Goal: Task Accomplishment & Management: Use online tool/utility

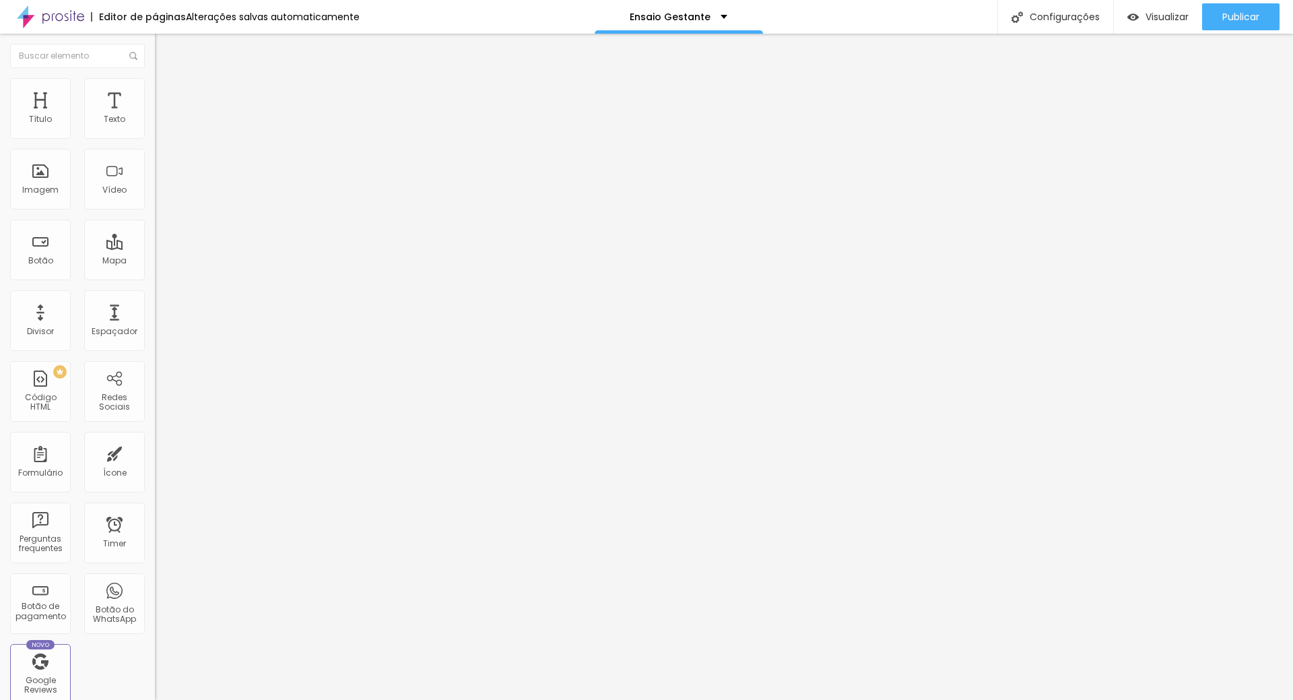
click at [166, 116] on span "Titulo 1" at bounding box center [188, 106] width 44 height 19
click at [155, 199] on button "button" at bounding box center [164, 192] width 19 height 14
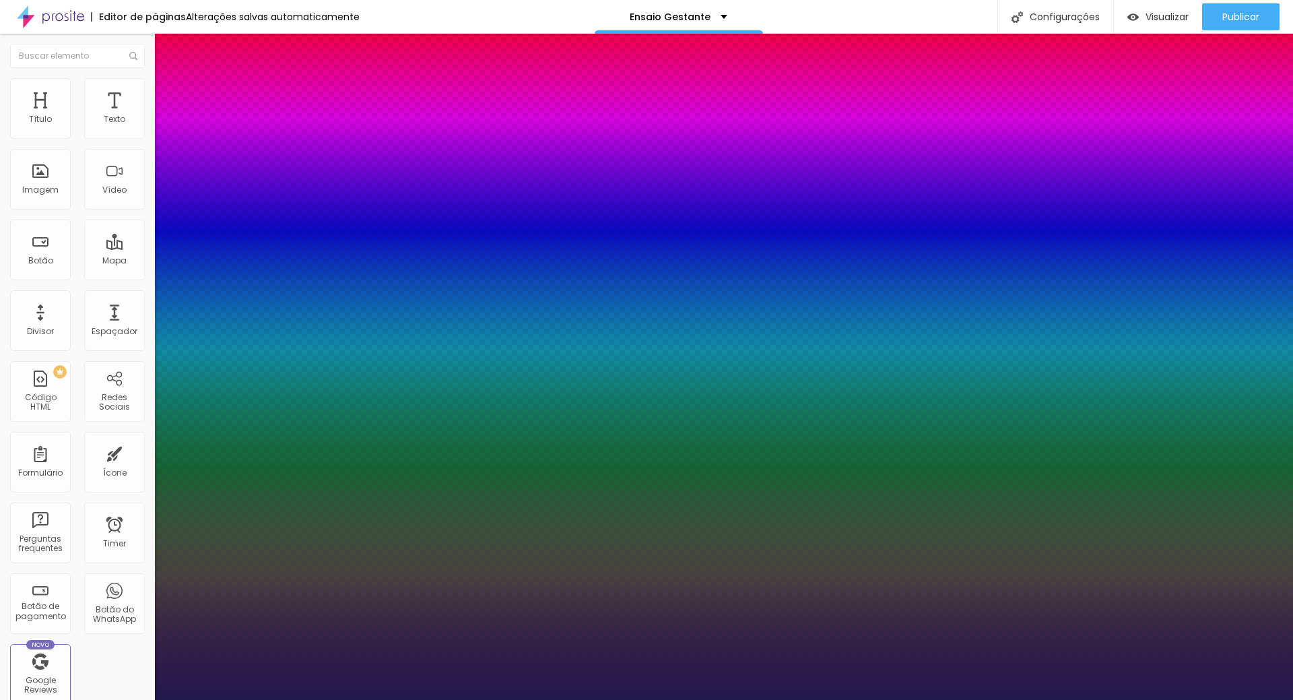
type input "1"
type input "18"
type input "1"
type input "22"
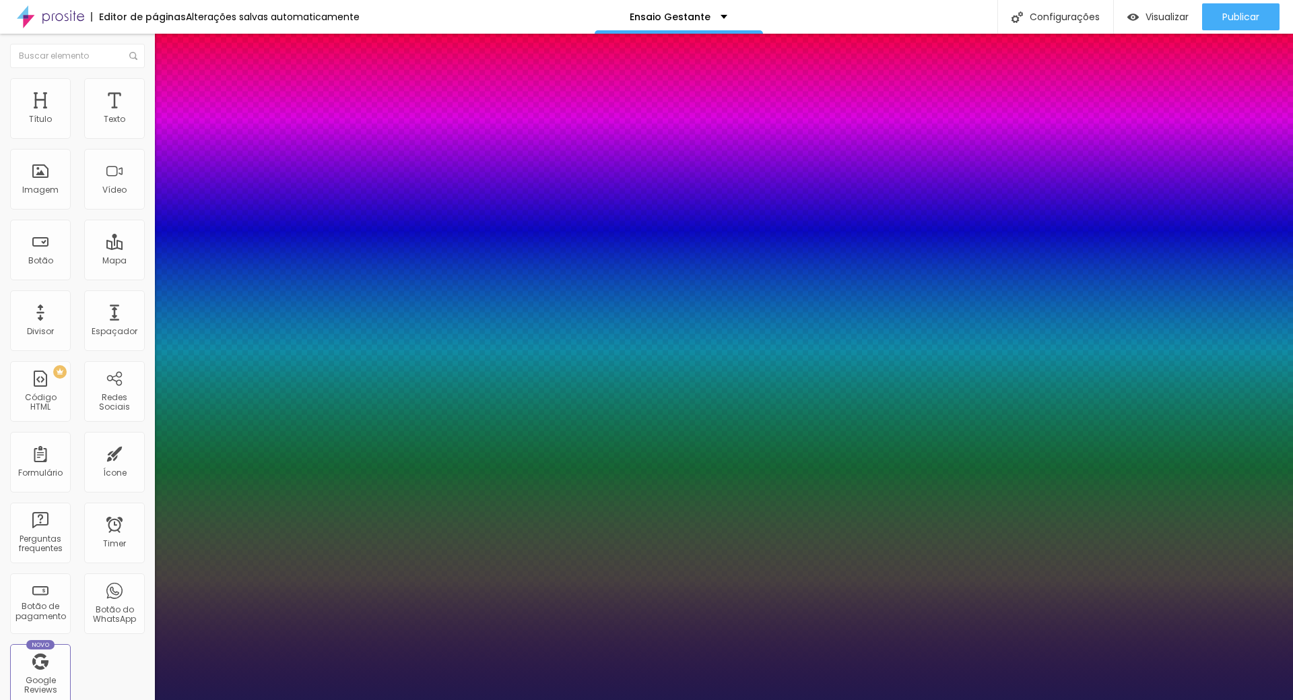
type input "22"
type input "1"
type input "23"
type input "1"
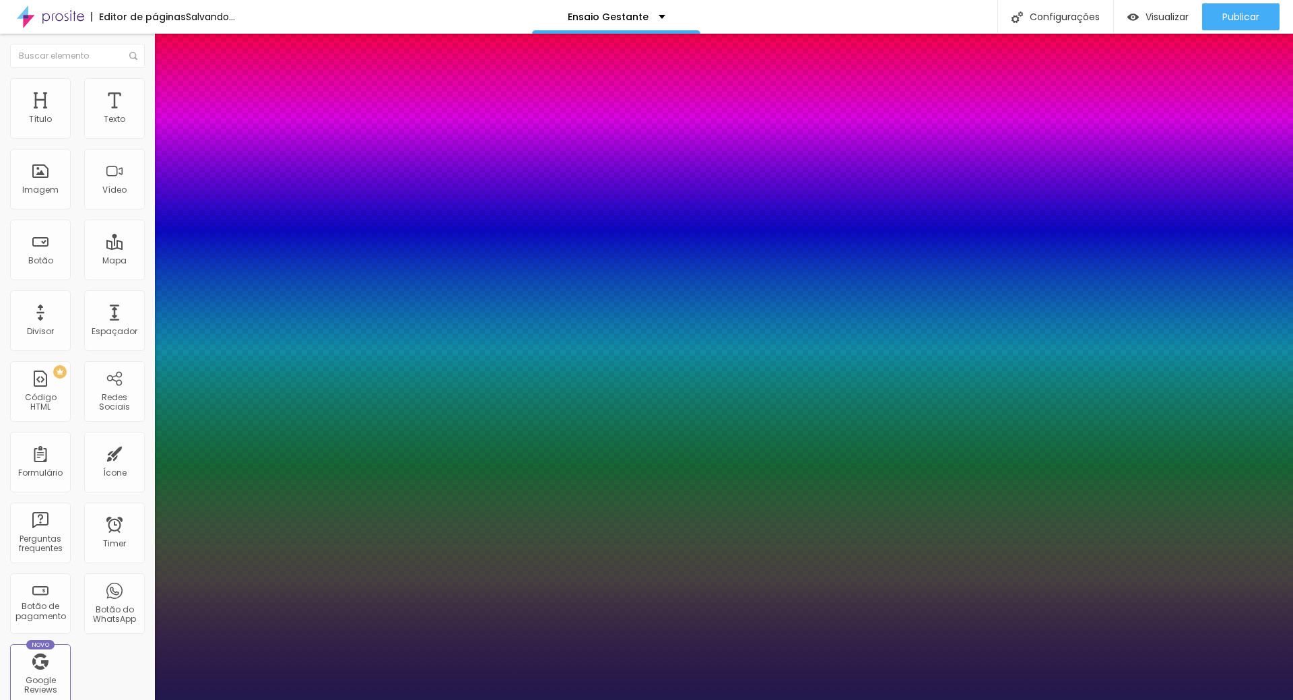
type input "24"
type input "1"
type input "25"
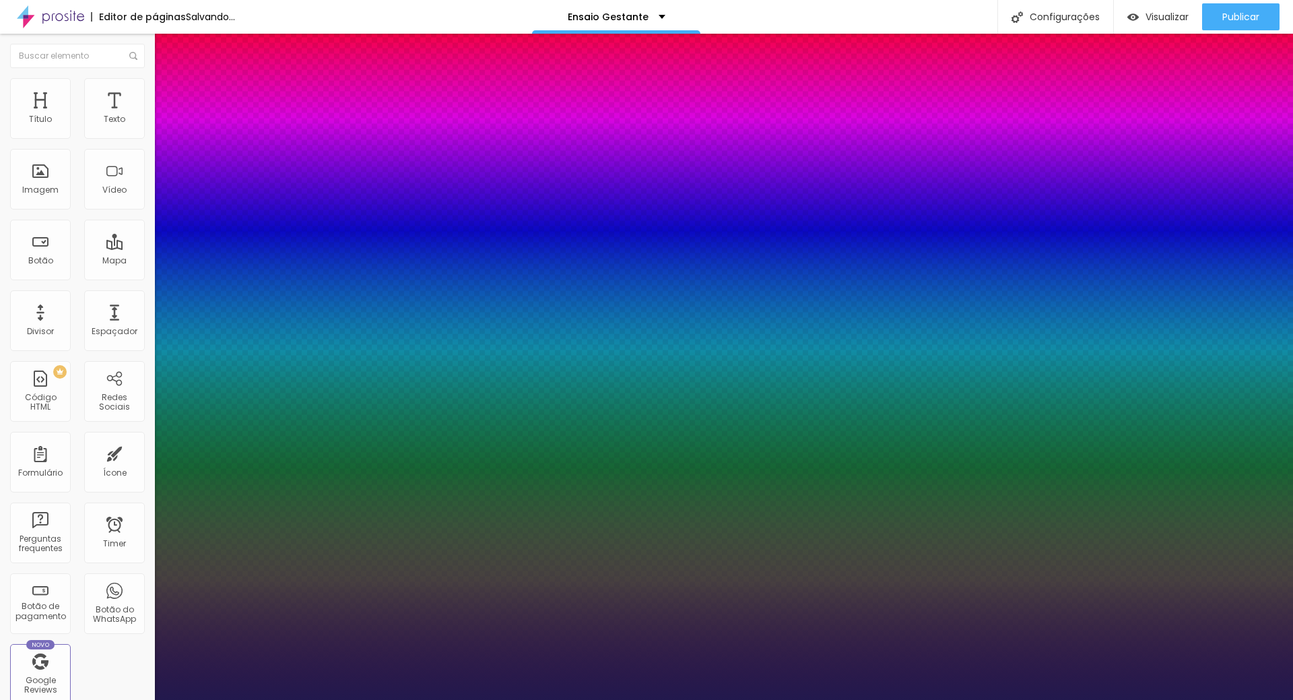
type input "1"
type input "26"
type input "1"
type input "29"
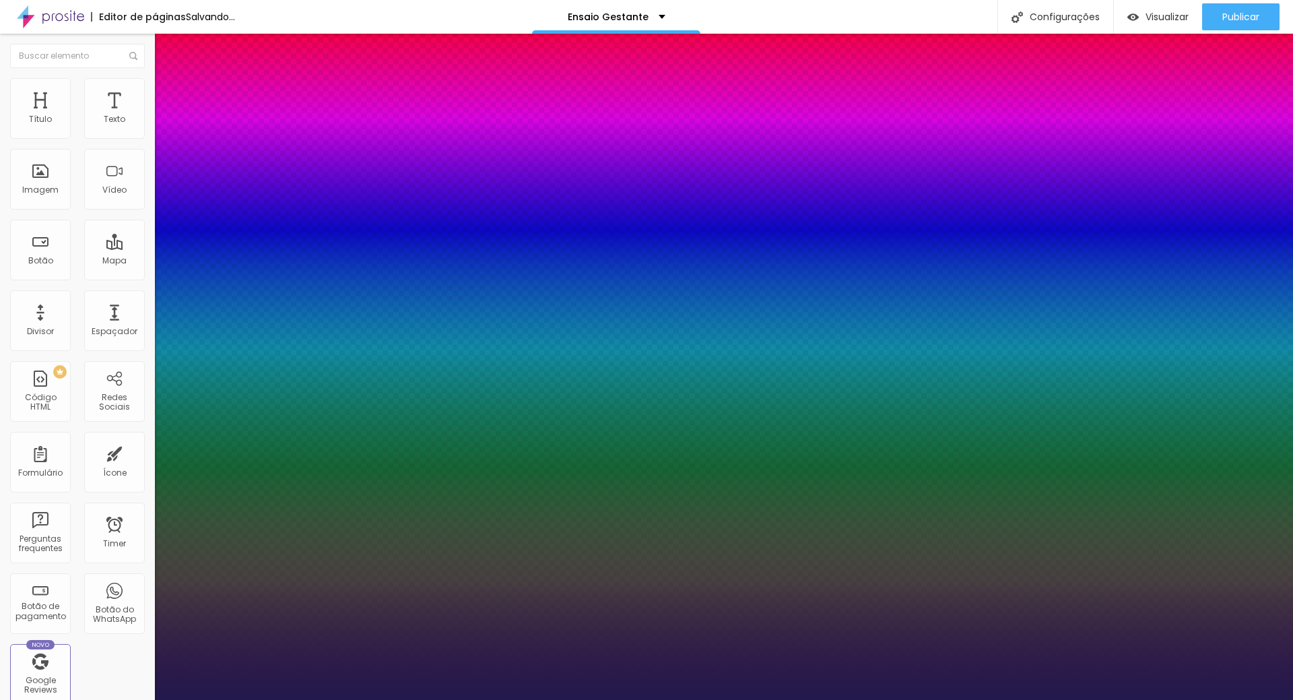
type input "29"
type input "1"
type input "33"
type input "1"
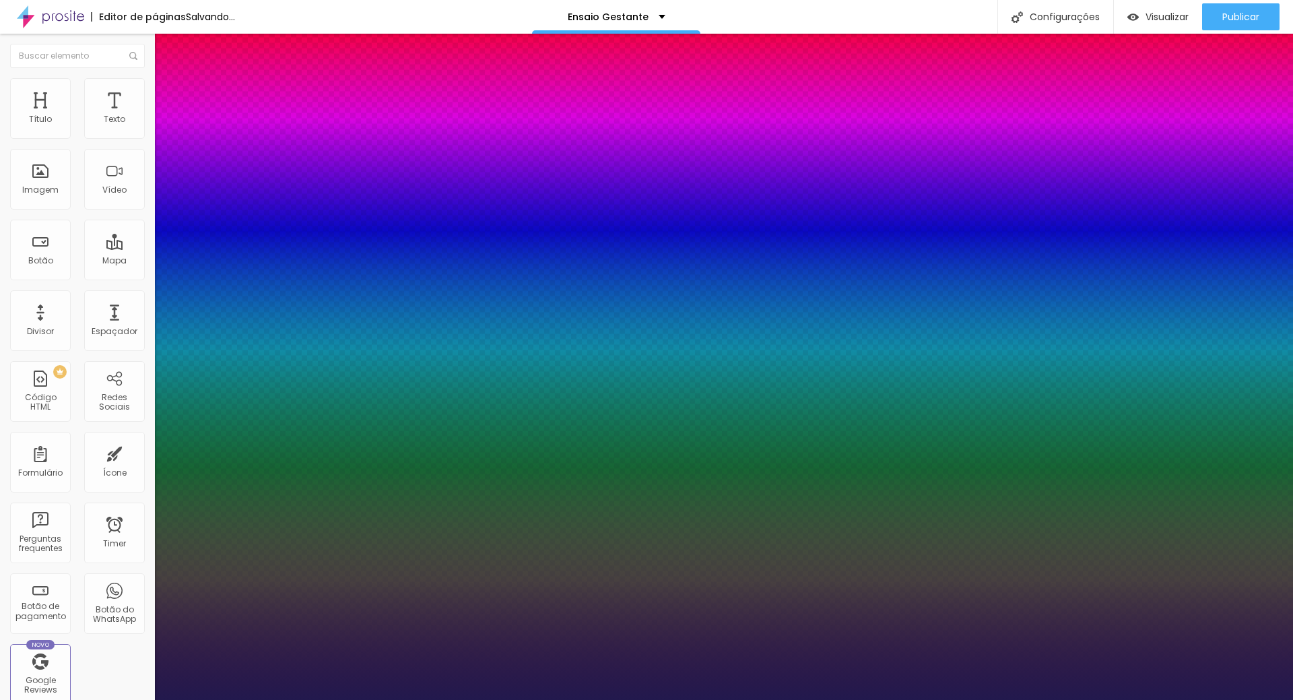
type input "35"
type input "1"
type input "37"
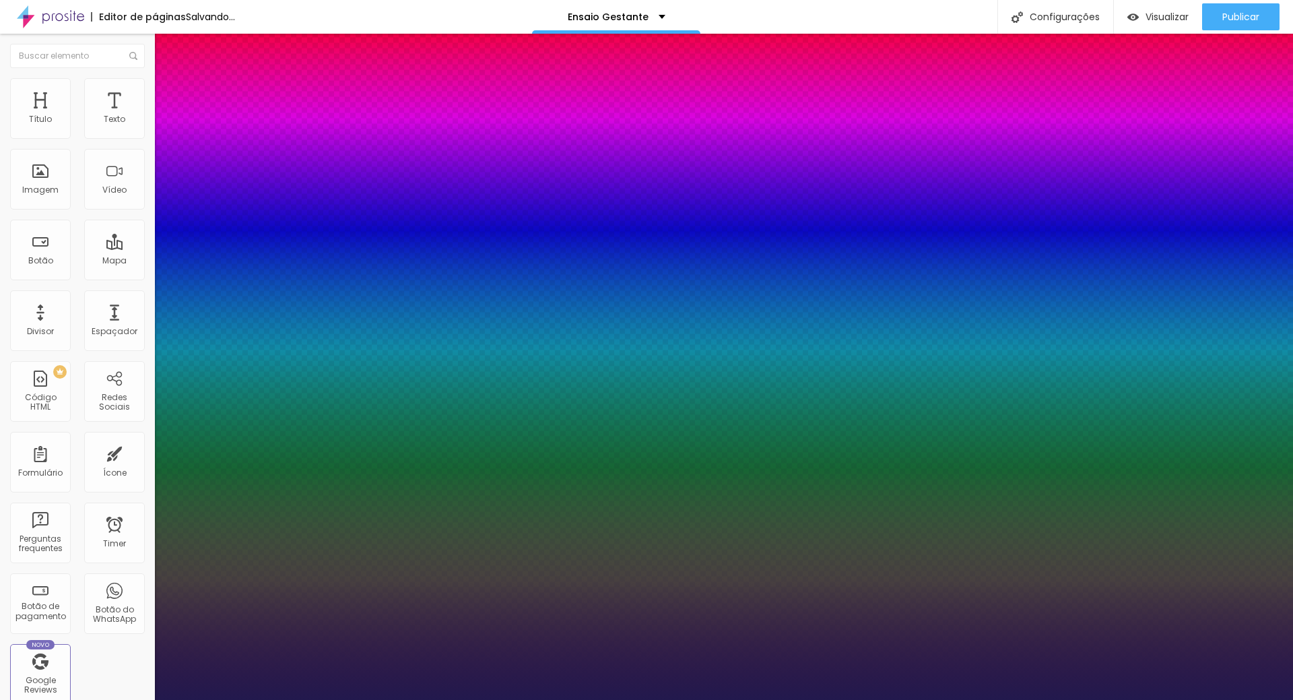
type input "1"
type input "39"
type input "1"
type input "42"
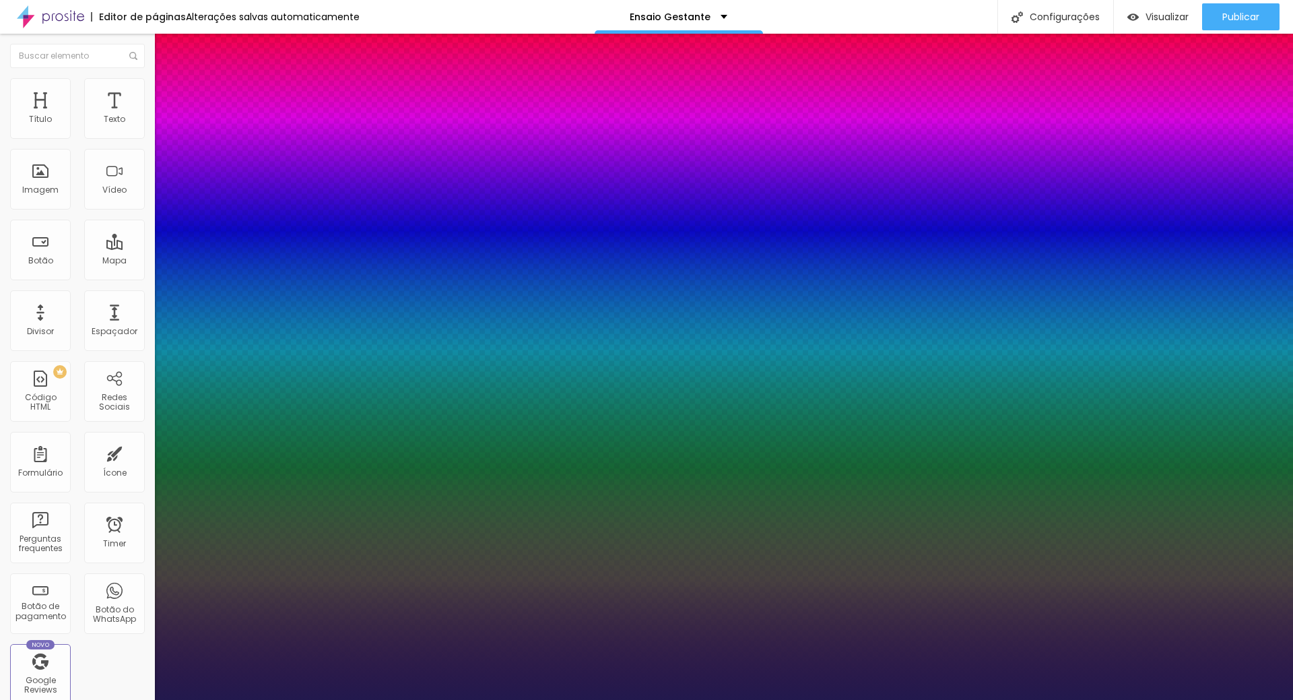
type input "42"
type input "1"
type input "46"
type input "1"
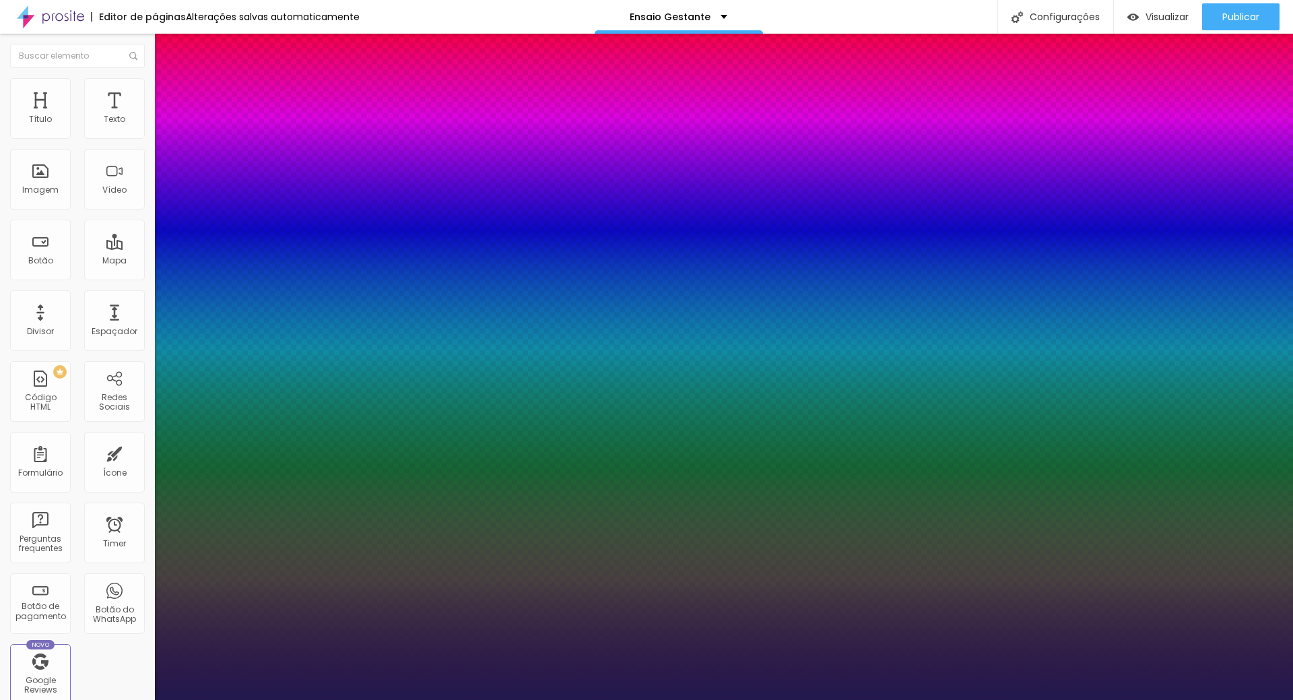
type input "52"
type input "1"
type input "54"
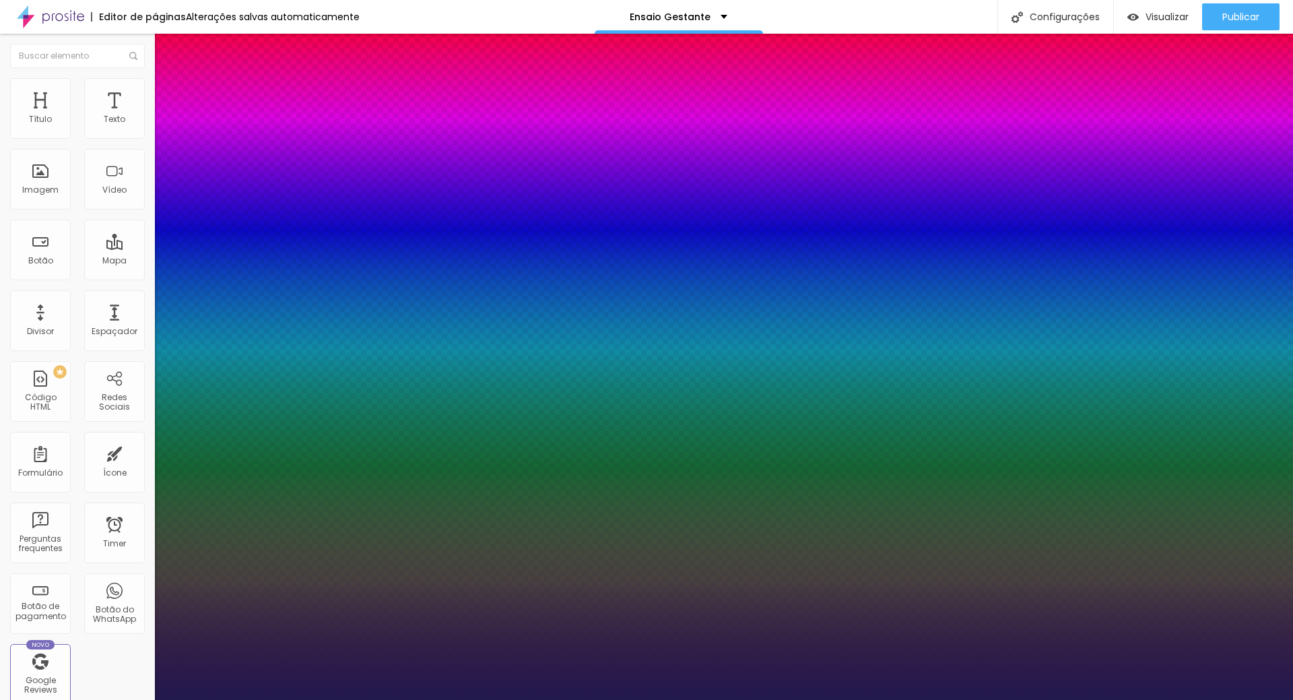
type input "1"
type input "57"
type input "1"
type input "60"
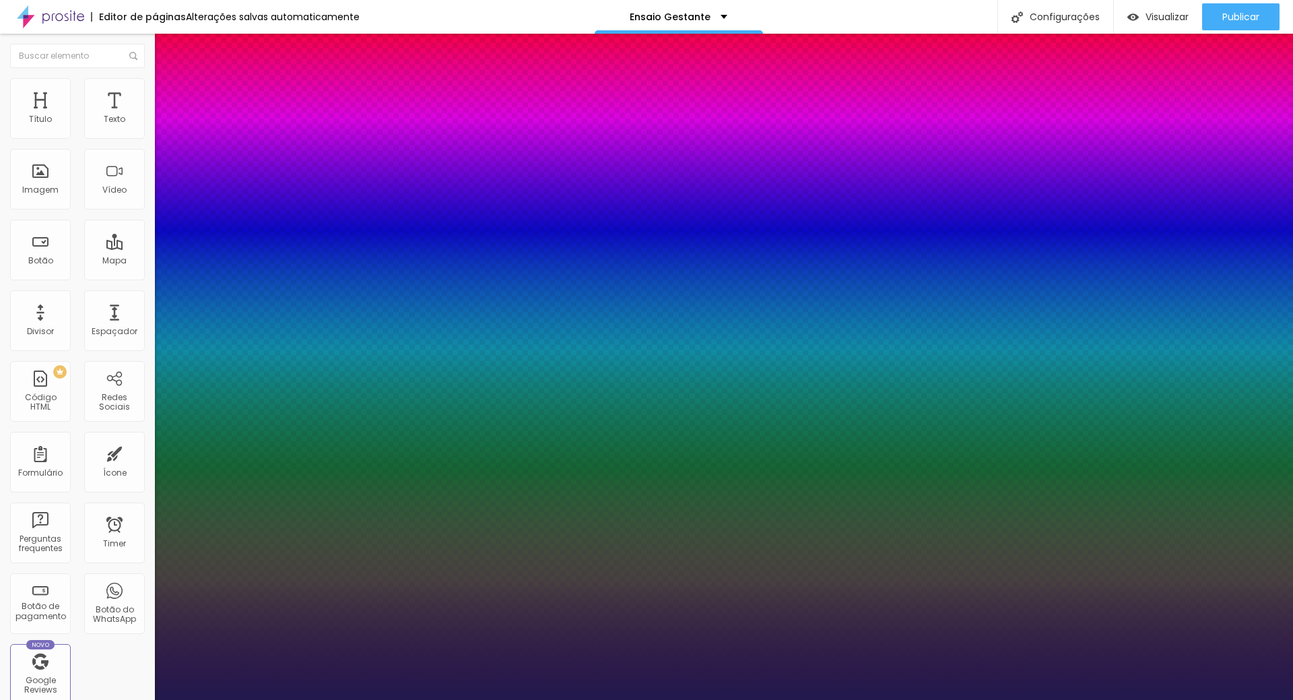
type input "60"
type input "1"
type input "64"
type input "1"
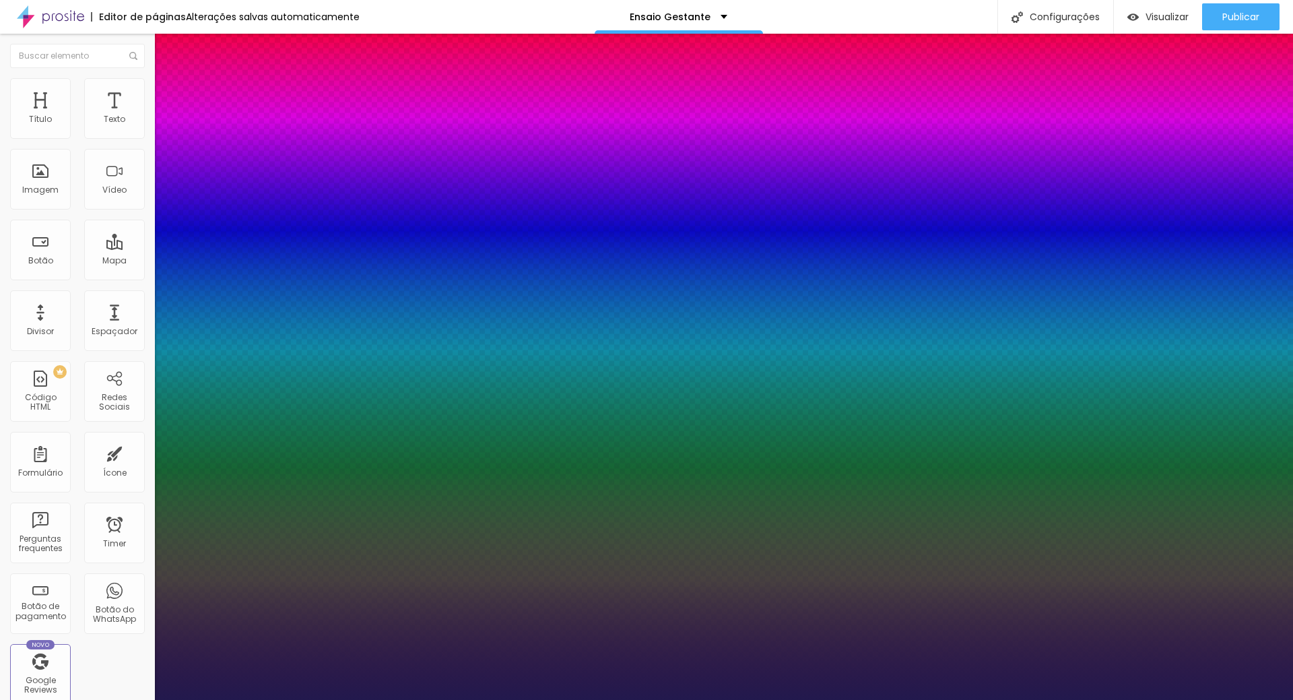
type input "67"
type input "1"
type input "70"
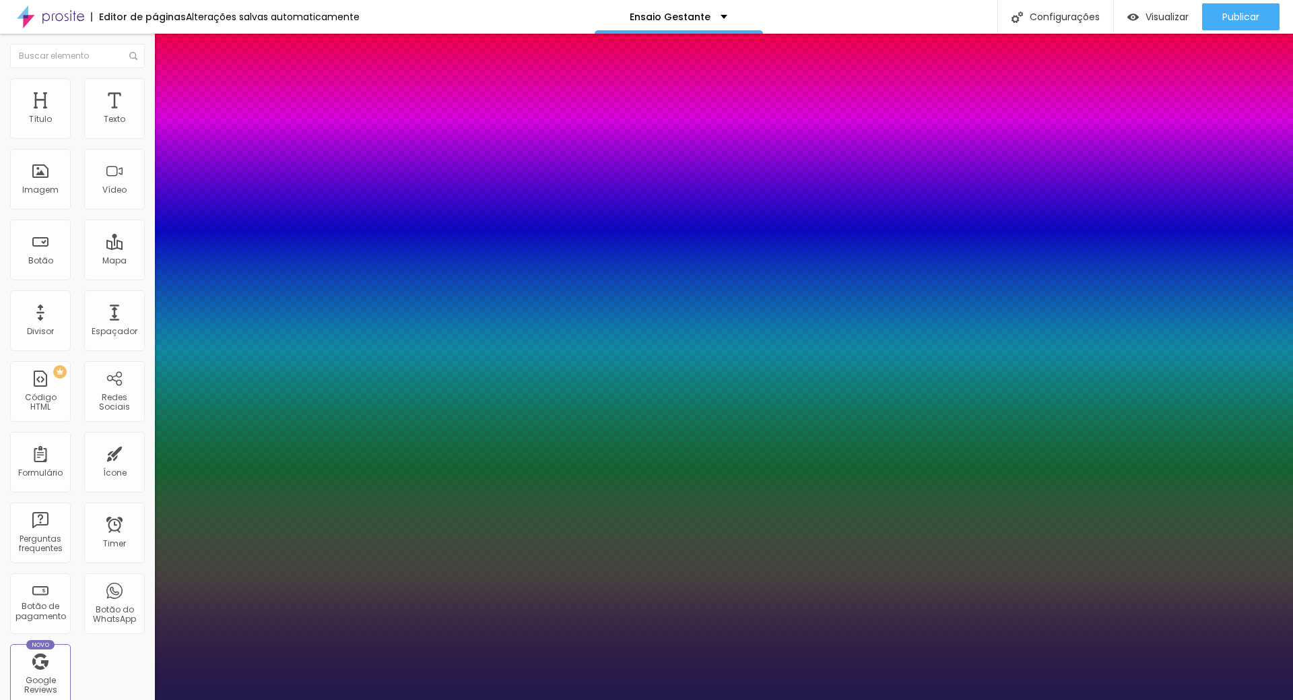
type input "1"
type input "75"
type input "1"
type input "80"
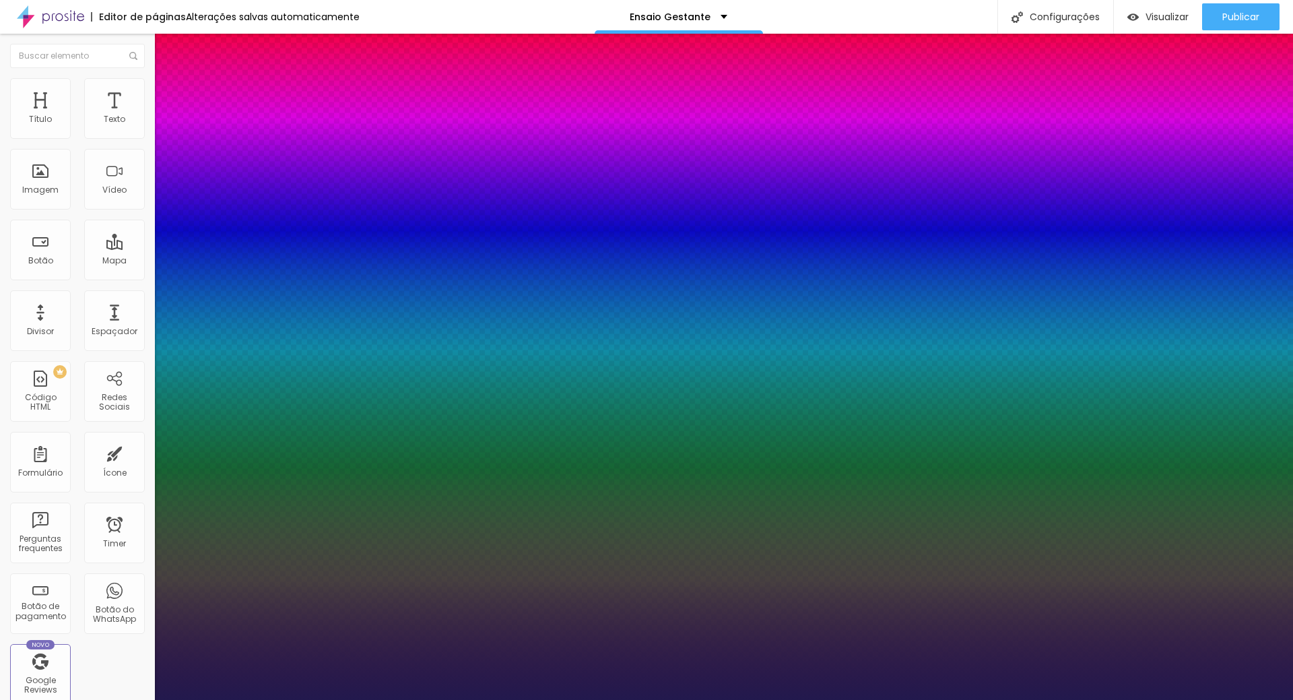
type input "80"
type input "1"
type input "81"
type input "1"
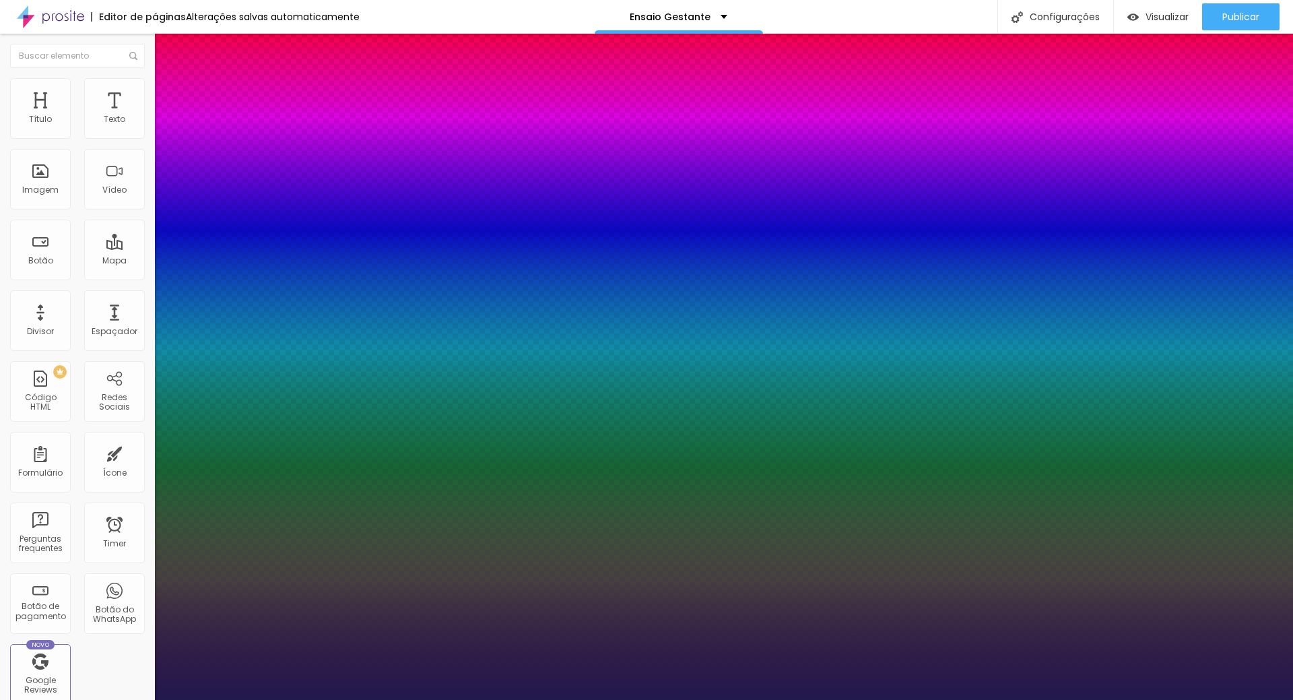
type input "83"
type input "1"
type input "91"
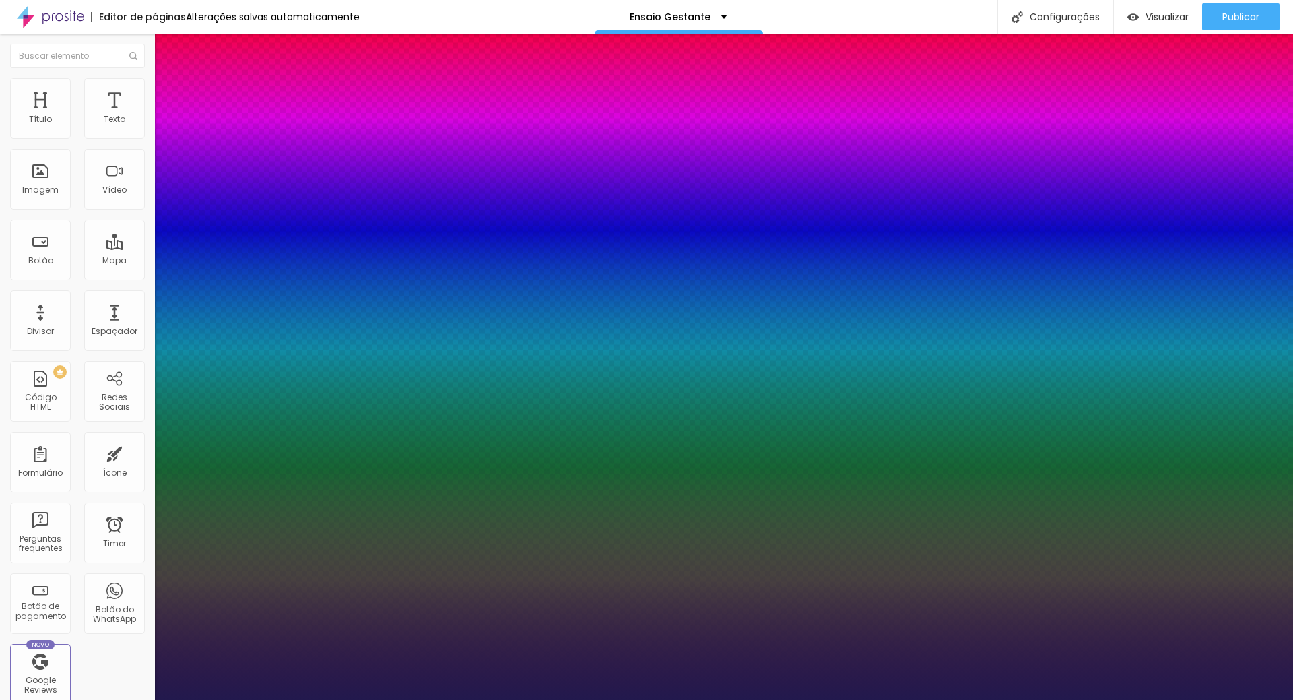
type input "1"
type input "97"
type input "1"
type input "100"
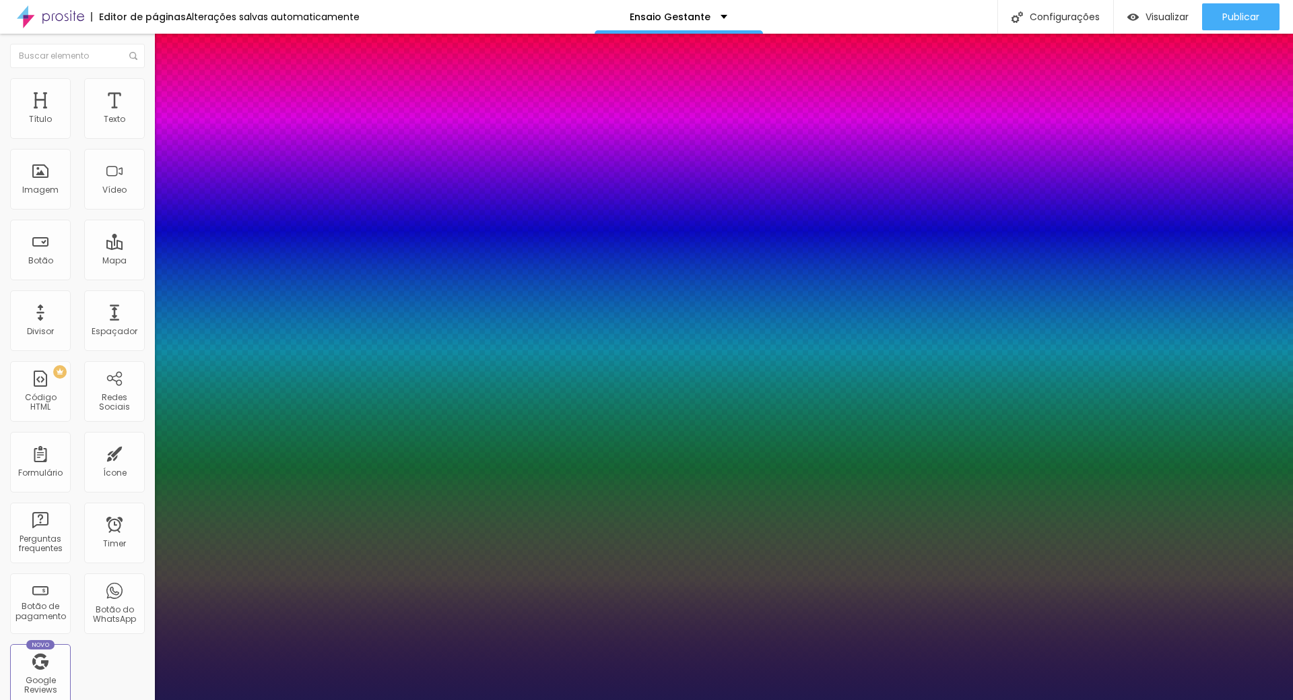
type input "100"
type input "1"
drag, startPoint x: 182, startPoint y: 378, endPoint x: 295, endPoint y: 394, distance: 113.5
type input "100"
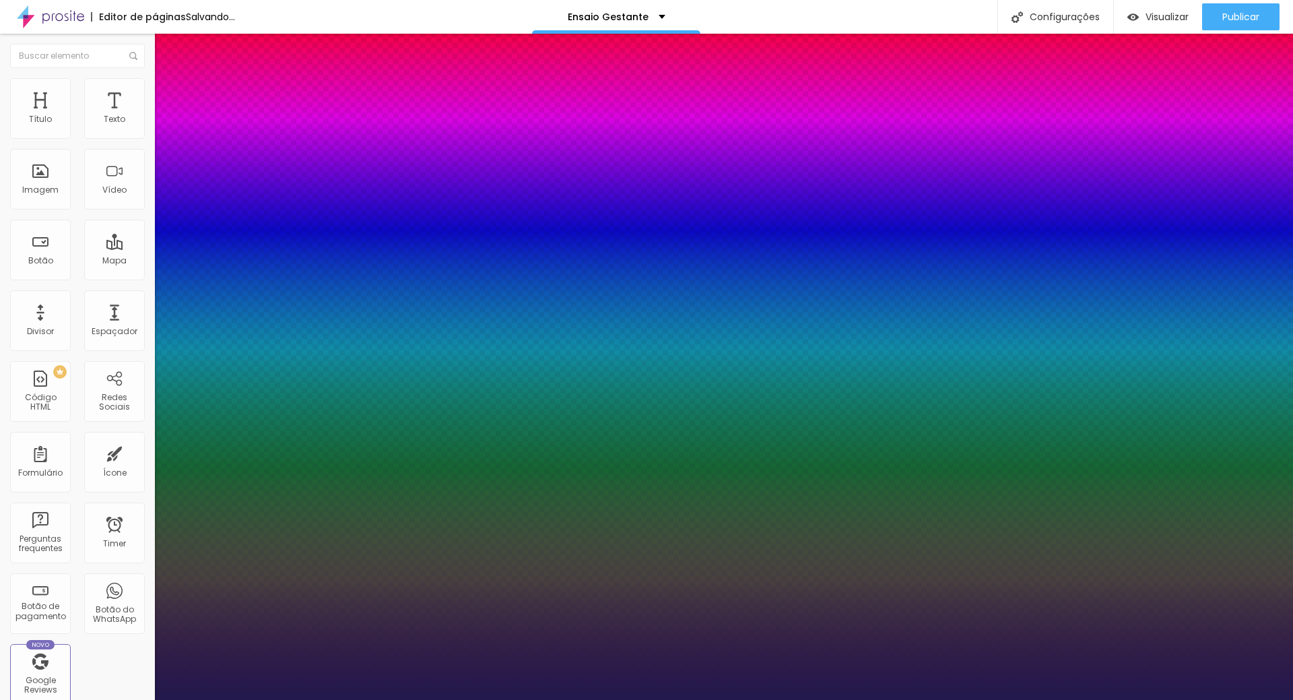
type input "1"
click at [92, 699] on div at bounding box center [646, 700] width 1293 height 0
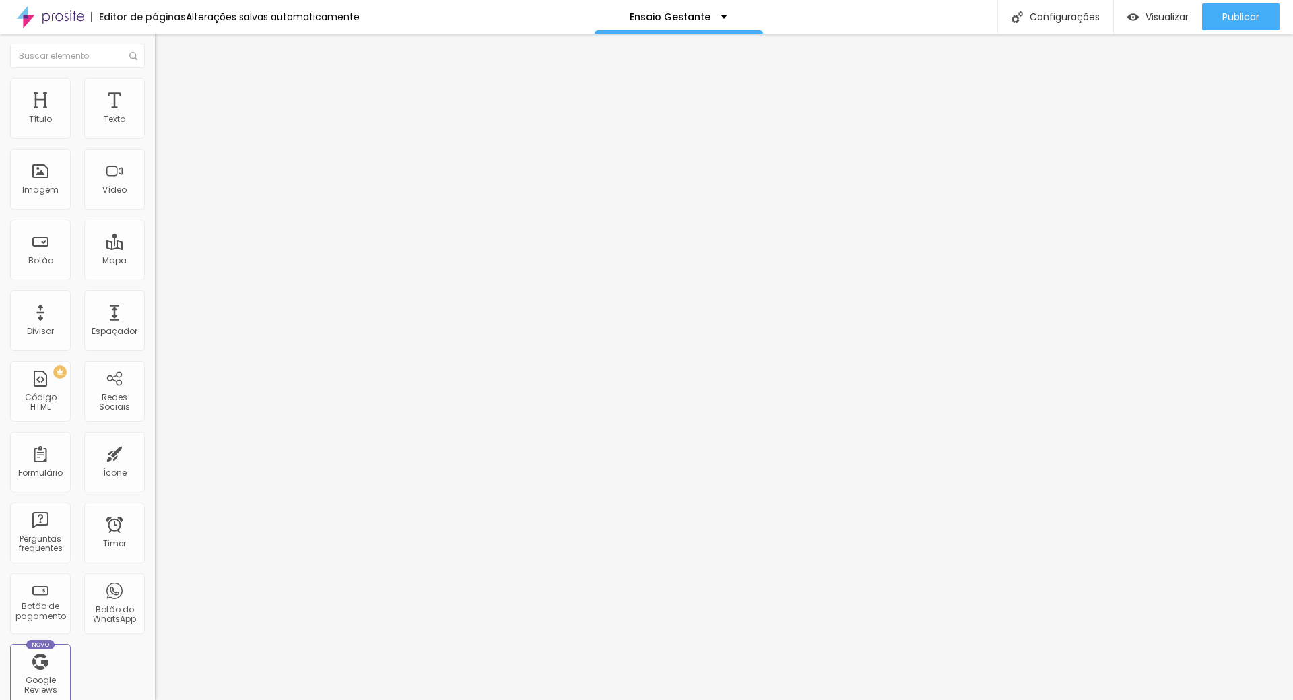
click at [167, 93] on span "Avançado" at bounding box center [189, 86] width 44 height 11
click at [155, 78] on li "Estilo" at bounding box center [232, 71] width 155 height 13
click at [160, 195] on icon "button" at bounding box center [164, 191] width 8 height 8
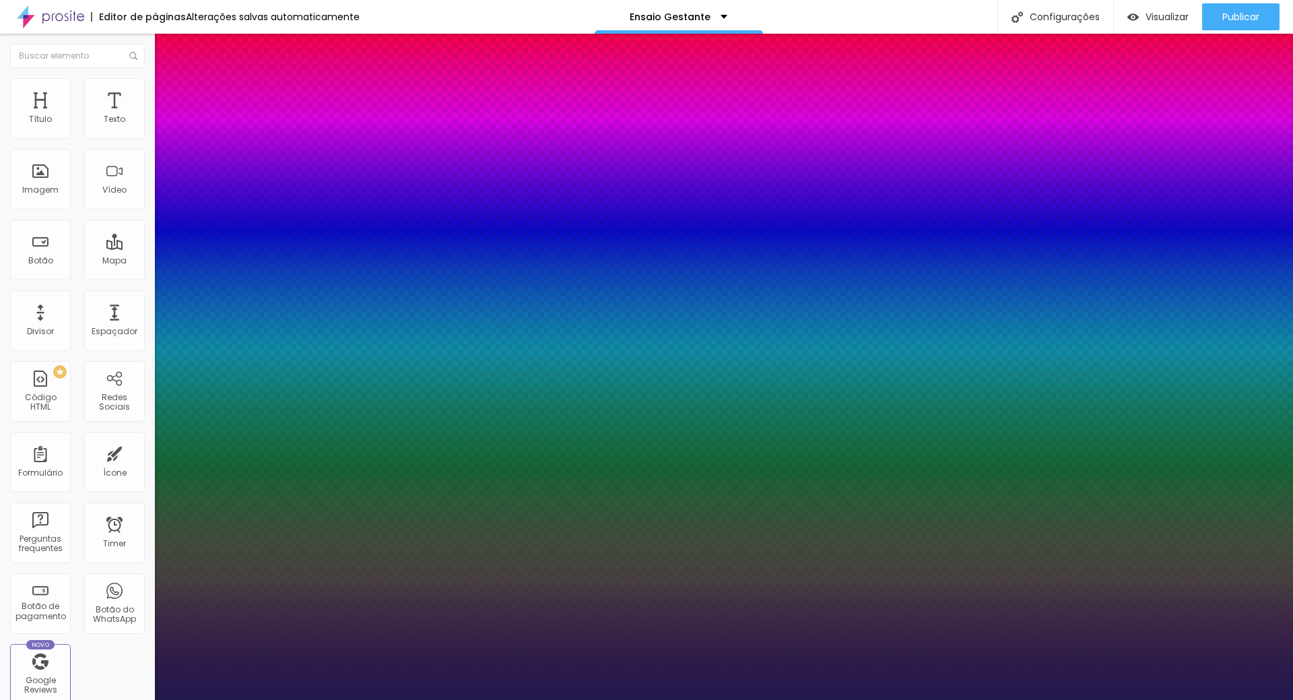
type input "1"
type input "0.4"
type input "1"
type input "1.1"
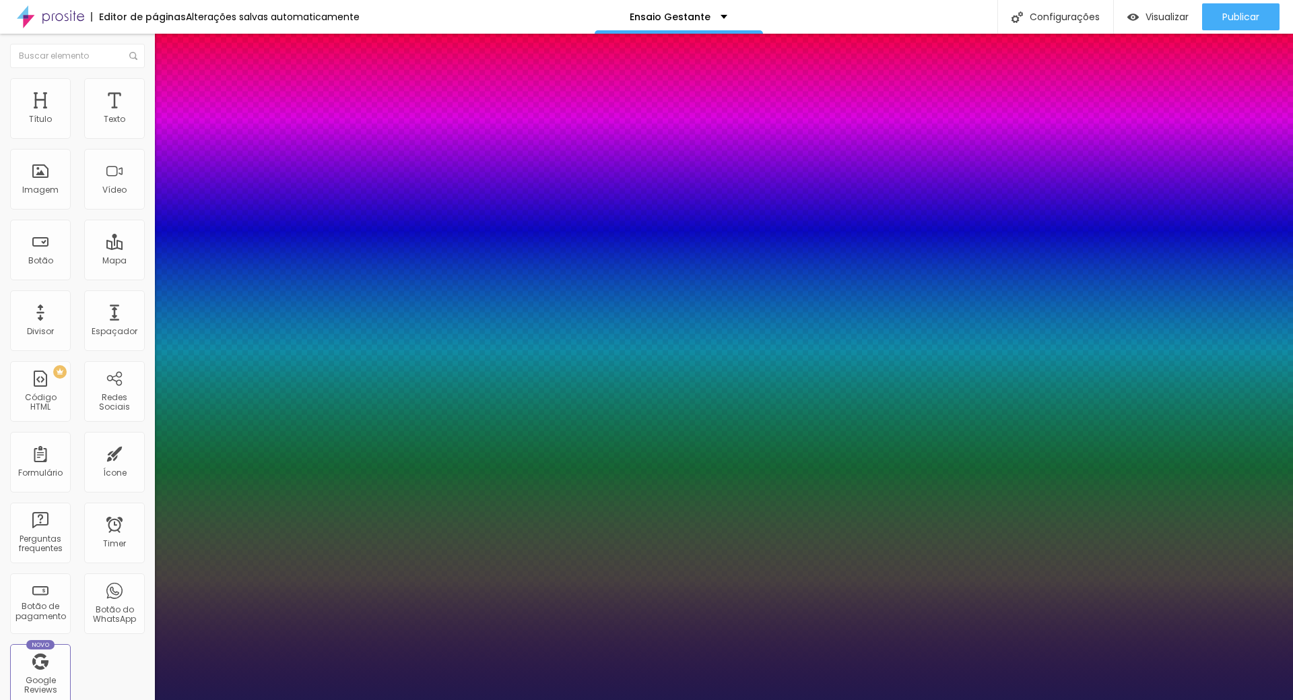
type input "1.1"
type input "1"
type input "1.2"
type input "1"
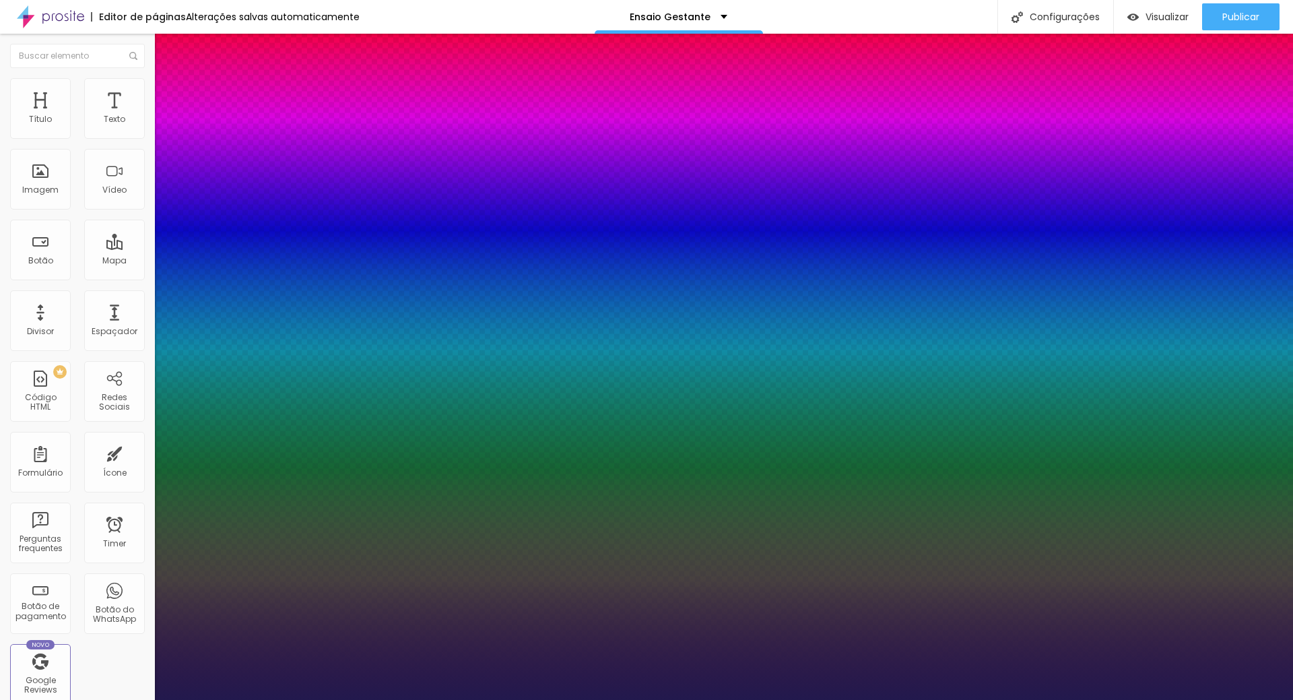
type input "1.3"
type input "1"
type input "1.6"
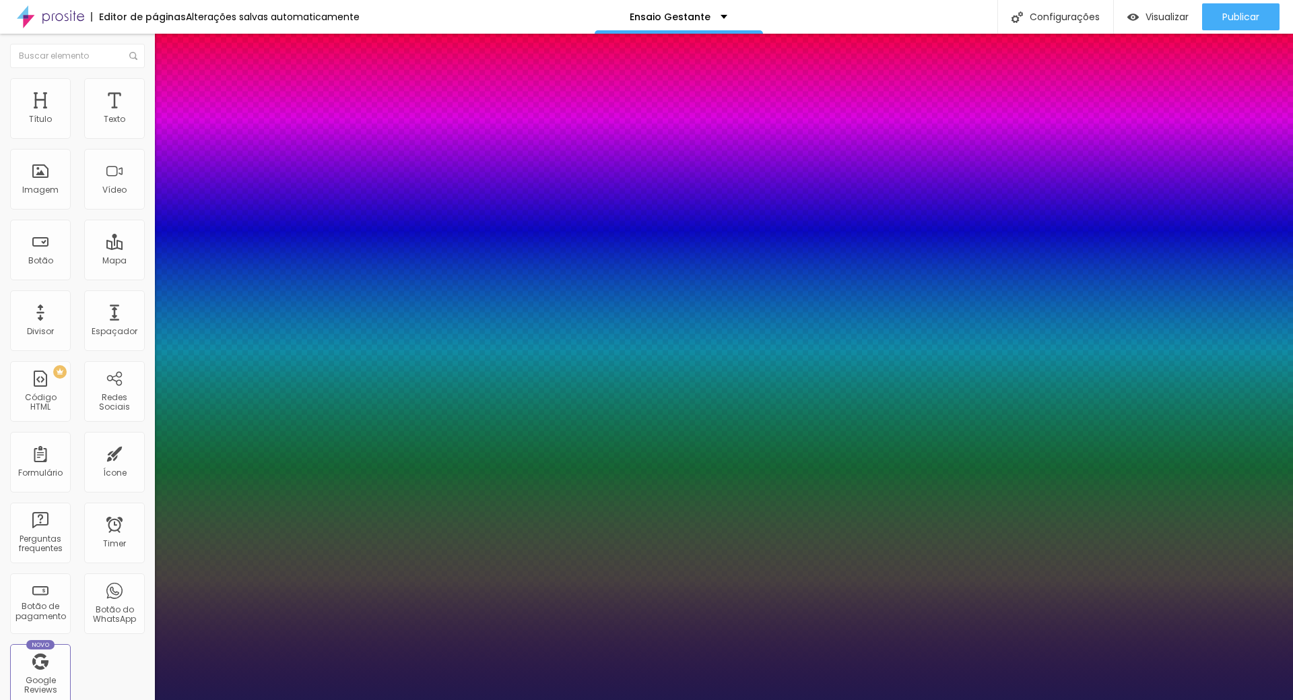
type input "1"
type input "1.7"
type input "1"
type input "1.8"
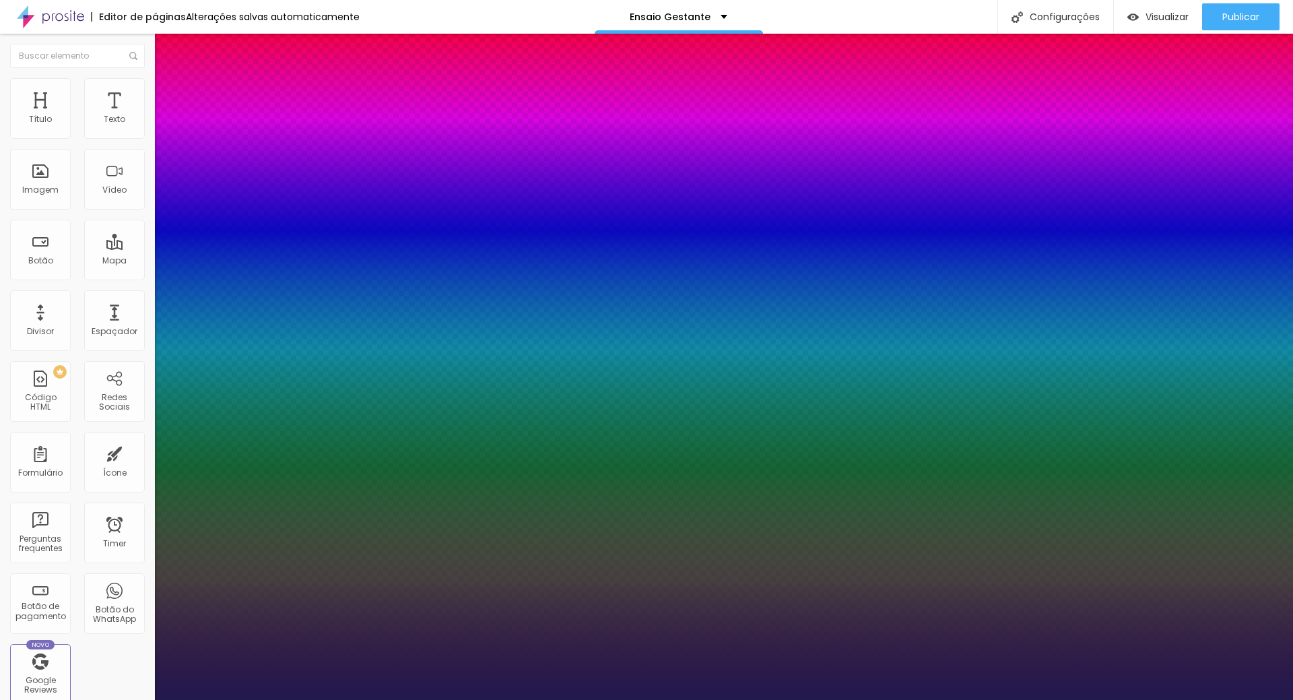
type input "1.8"
type input "1"
type input "2.1"
type input "1"
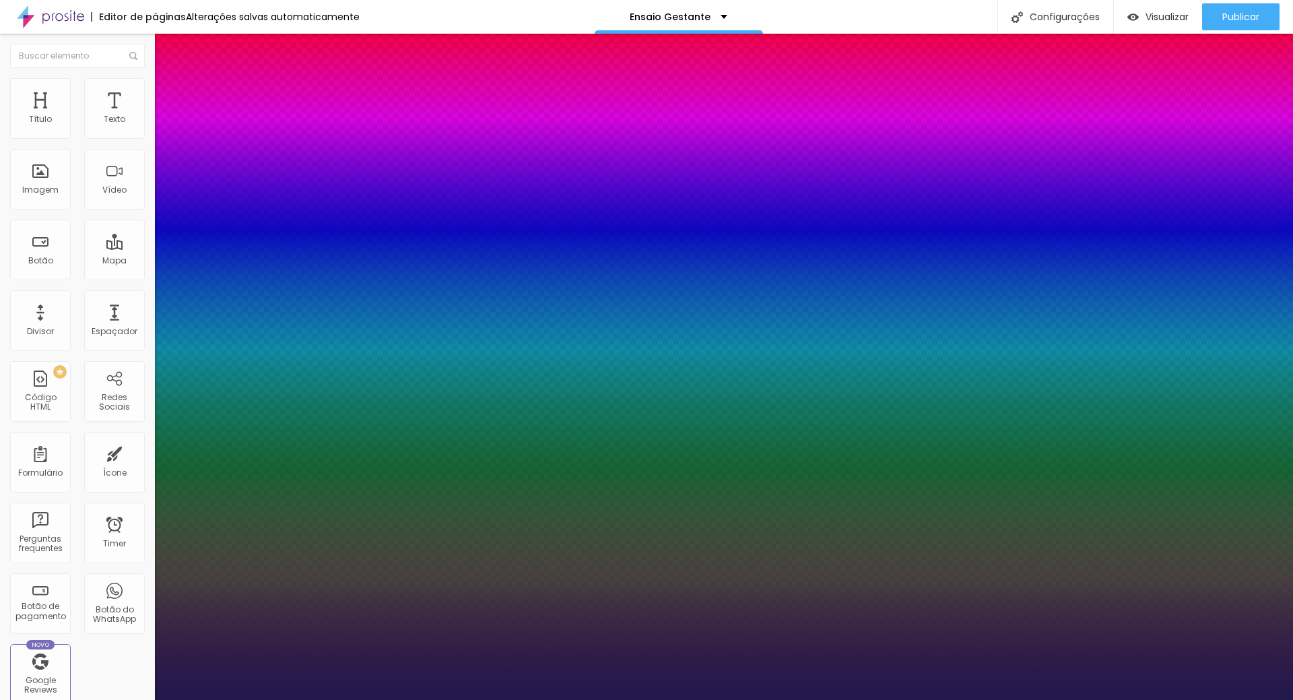
type input "2.2"
type input "1"
type input "2.4"
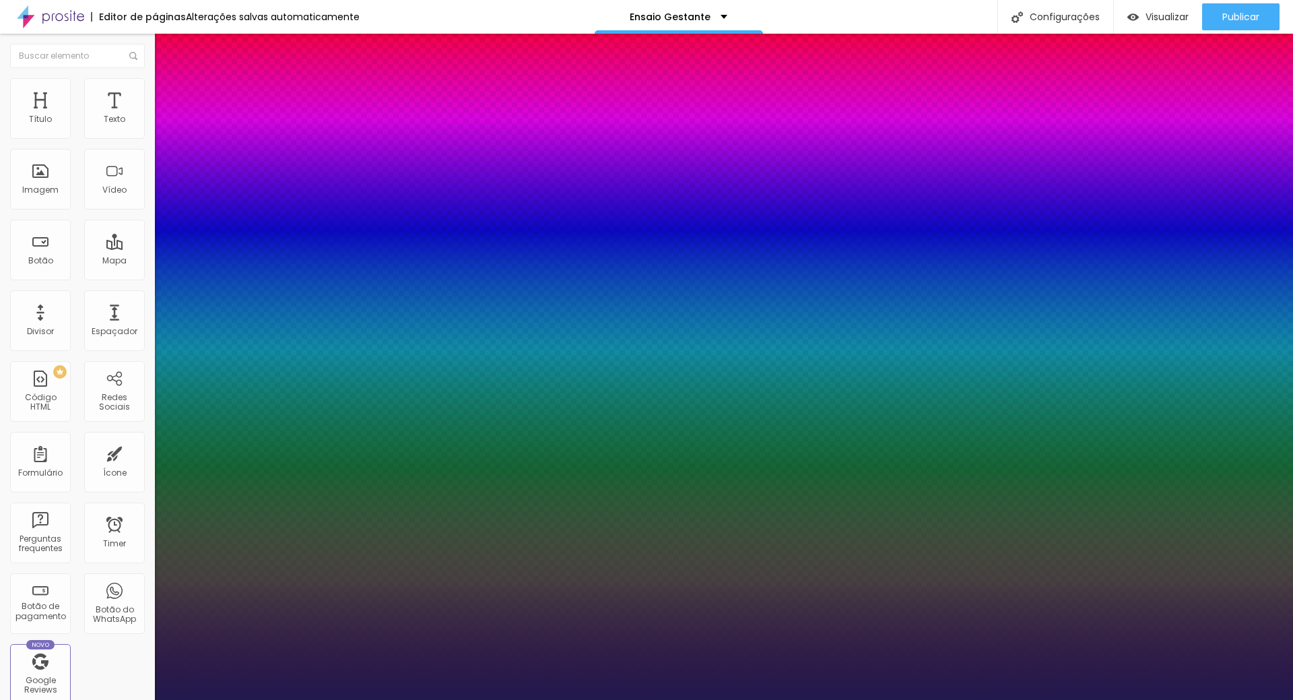
type input "1"
type input "2.5"
type input "1"
type input "2.6"
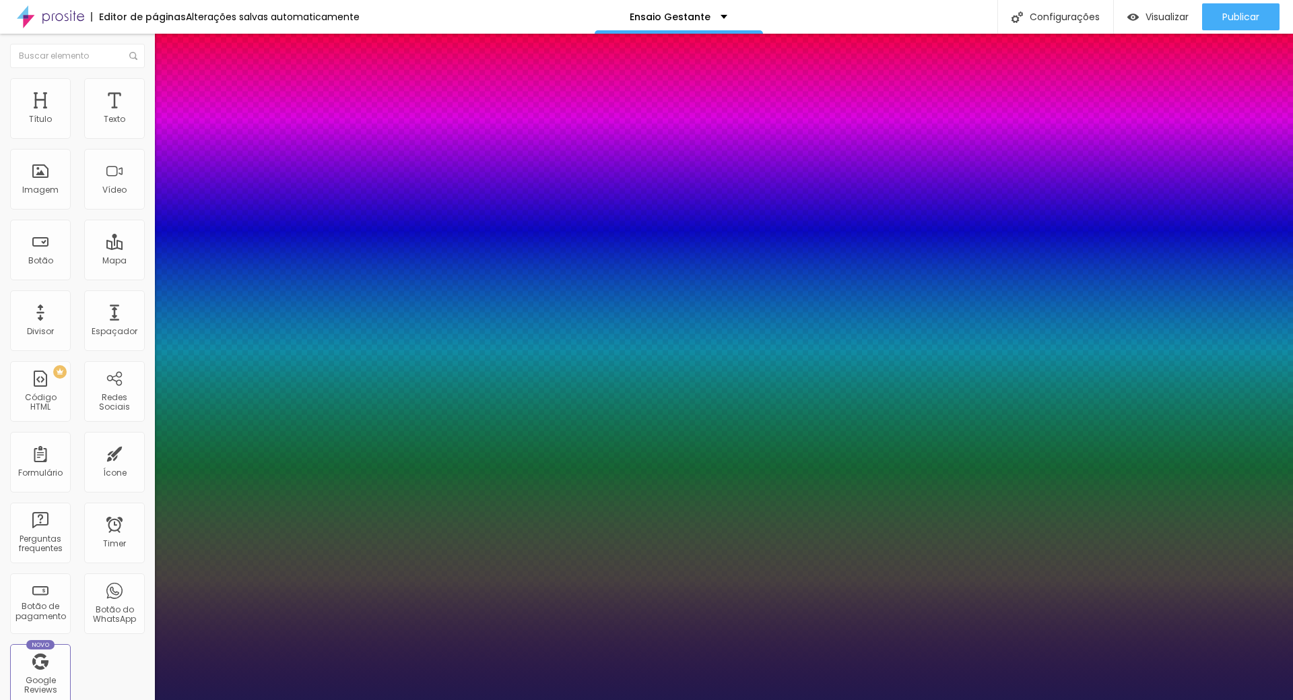
type input "2.6"
type input "1"
type input "2.7"
type input "1"
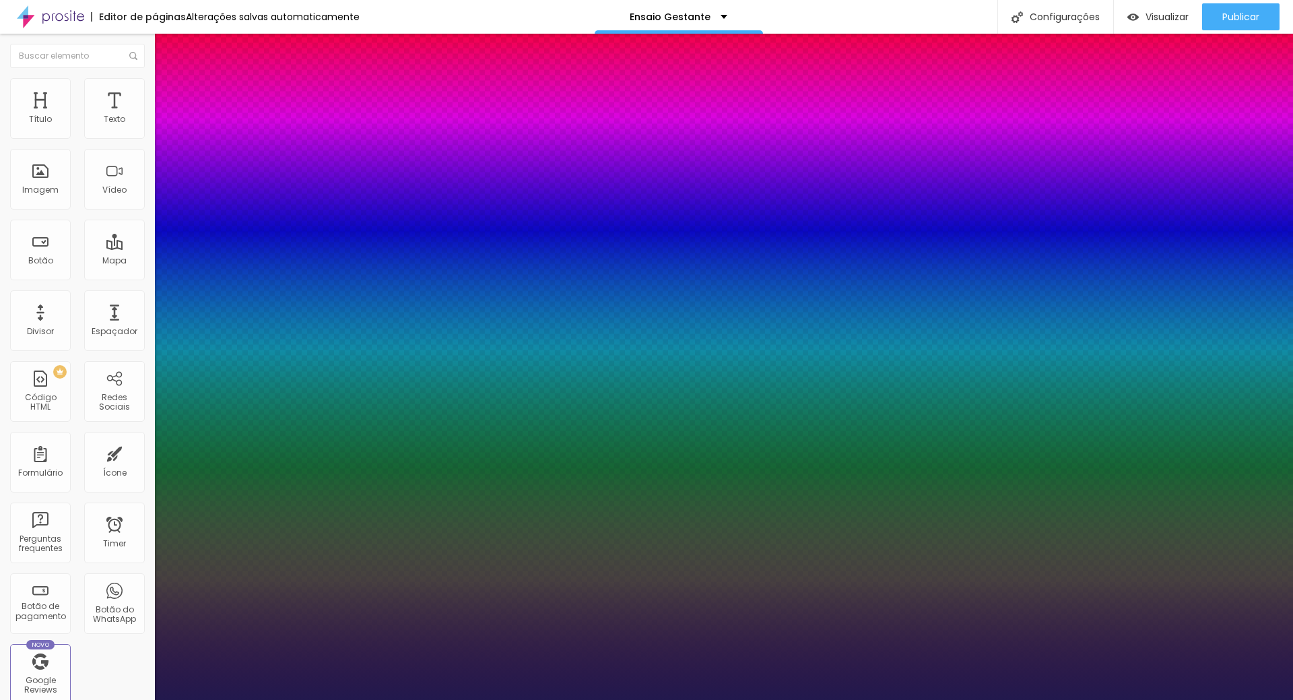
type input "2.8"
type input "1"
type input "2.9"
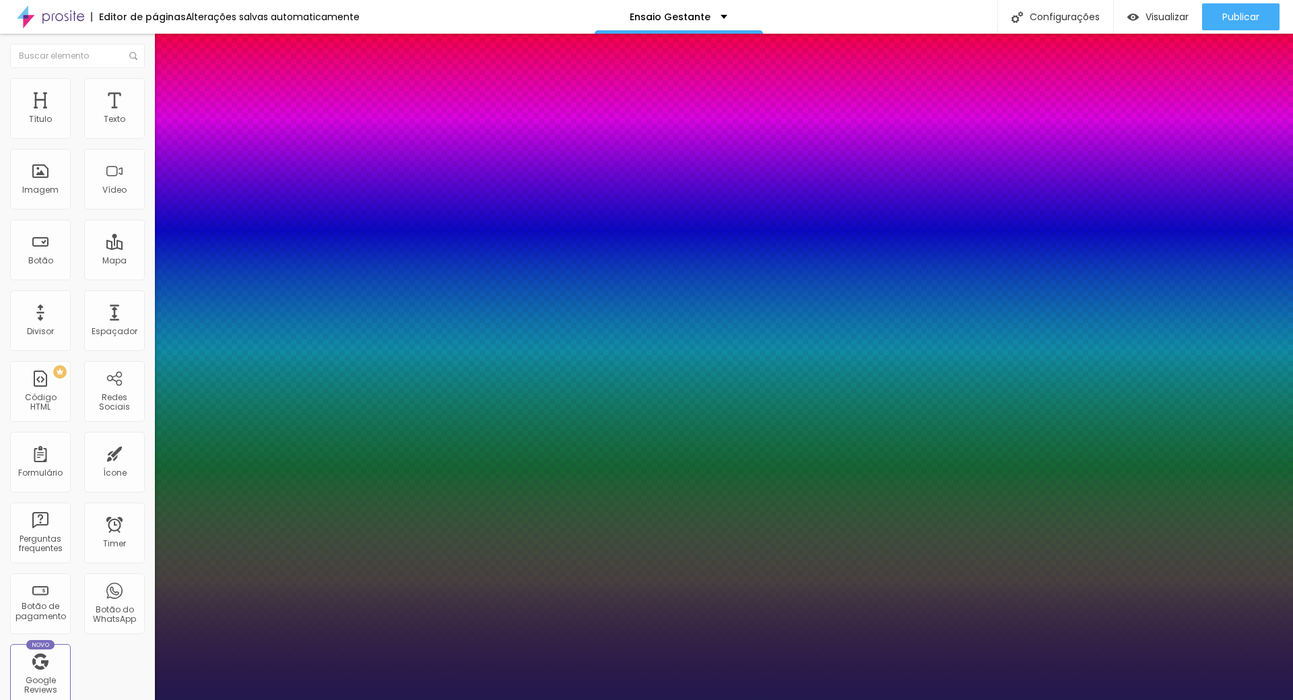
type input "1"
type input "3"
type input "1"
type input "3.4"
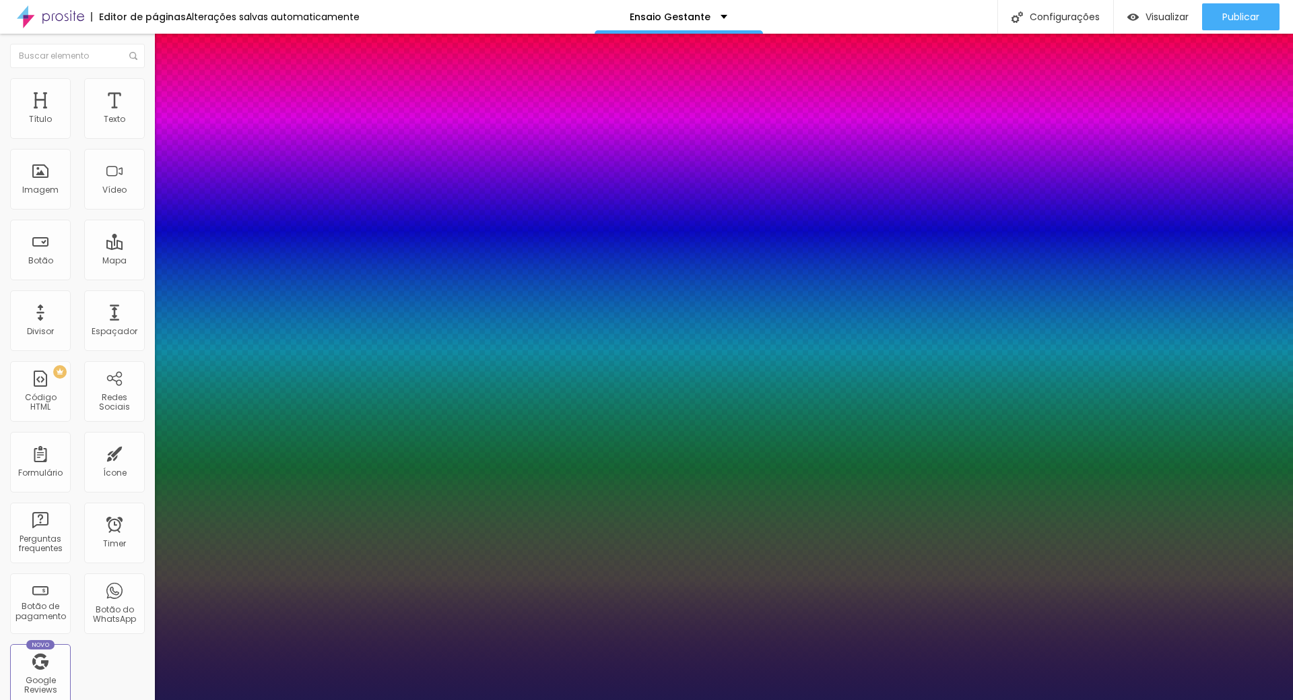
type input "3.4"
type input "1"
type input "3.5"
type input "1"
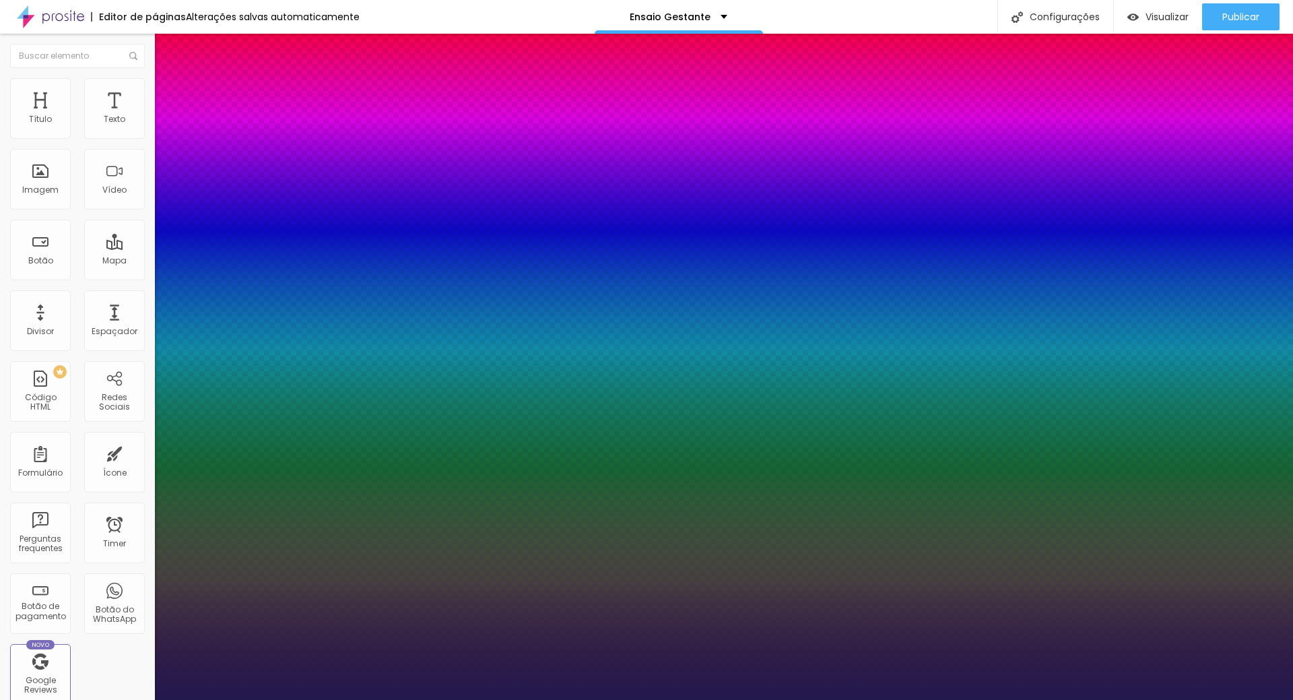
type input "3.7"
type input "1"
type input "3.9"
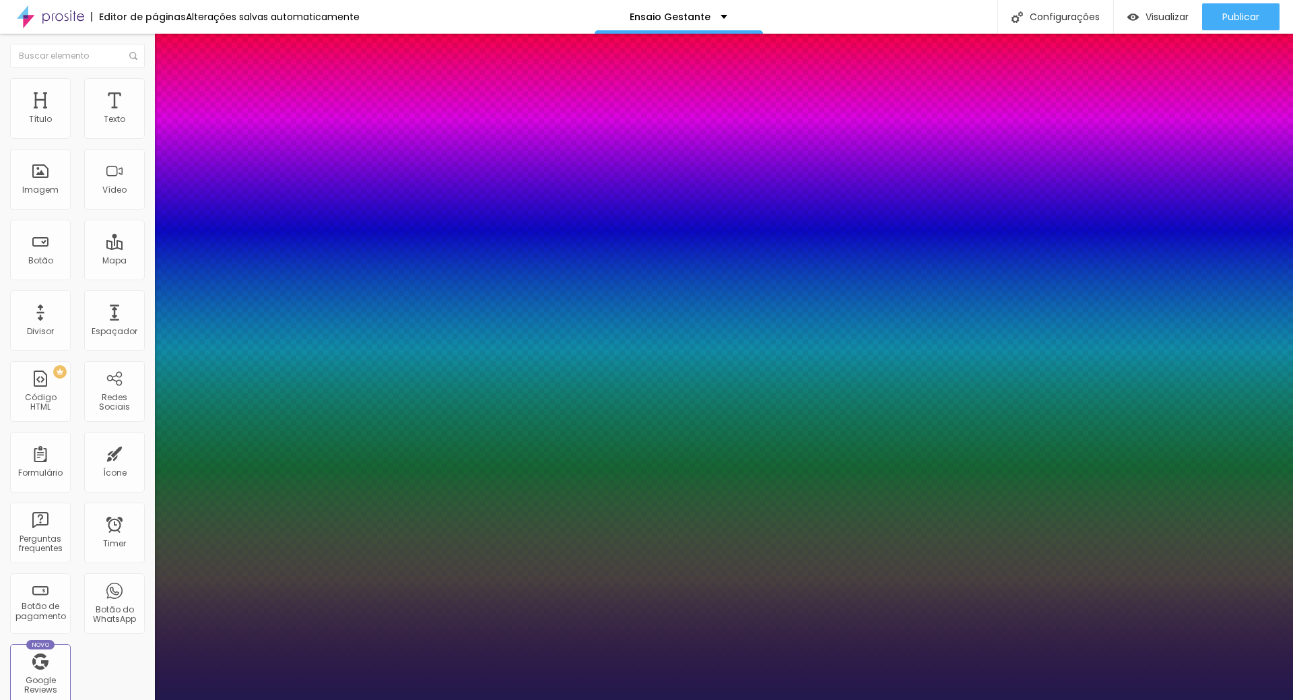
type input "1"
type input "4.1"
type input "1"
type input "4.2"
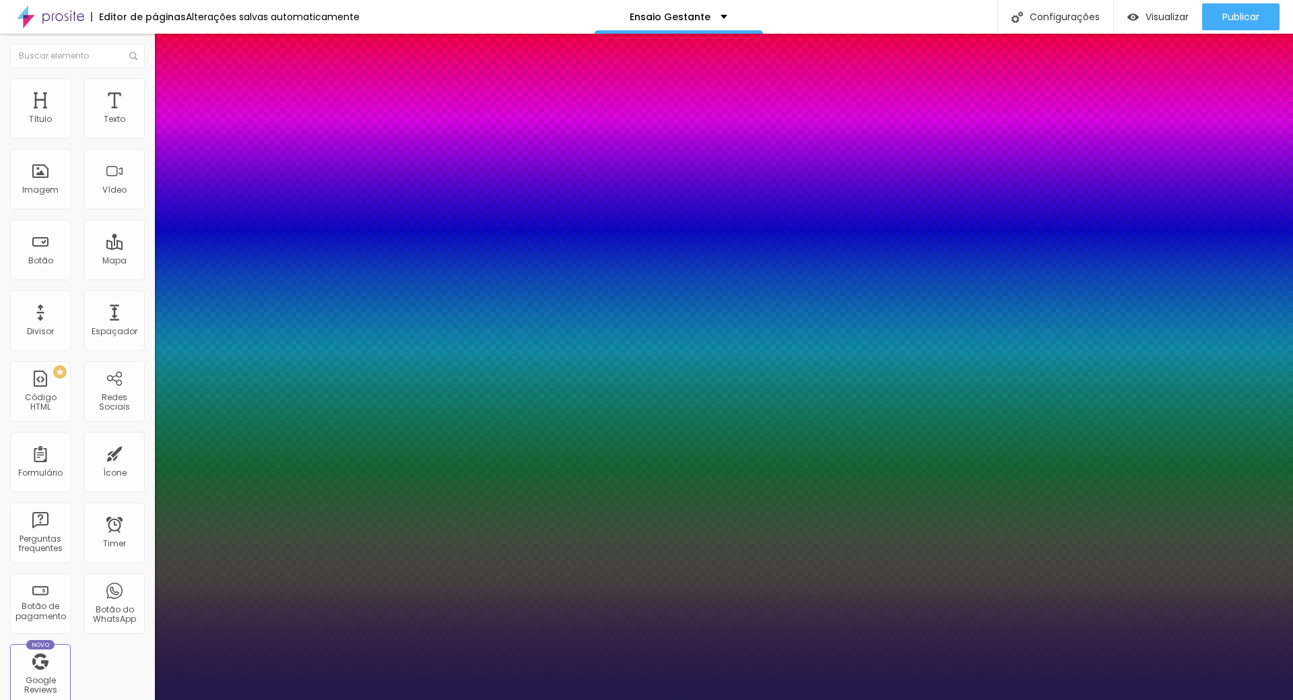
type input "4.2"
type input "1"
type input "4.3"
type input "1"
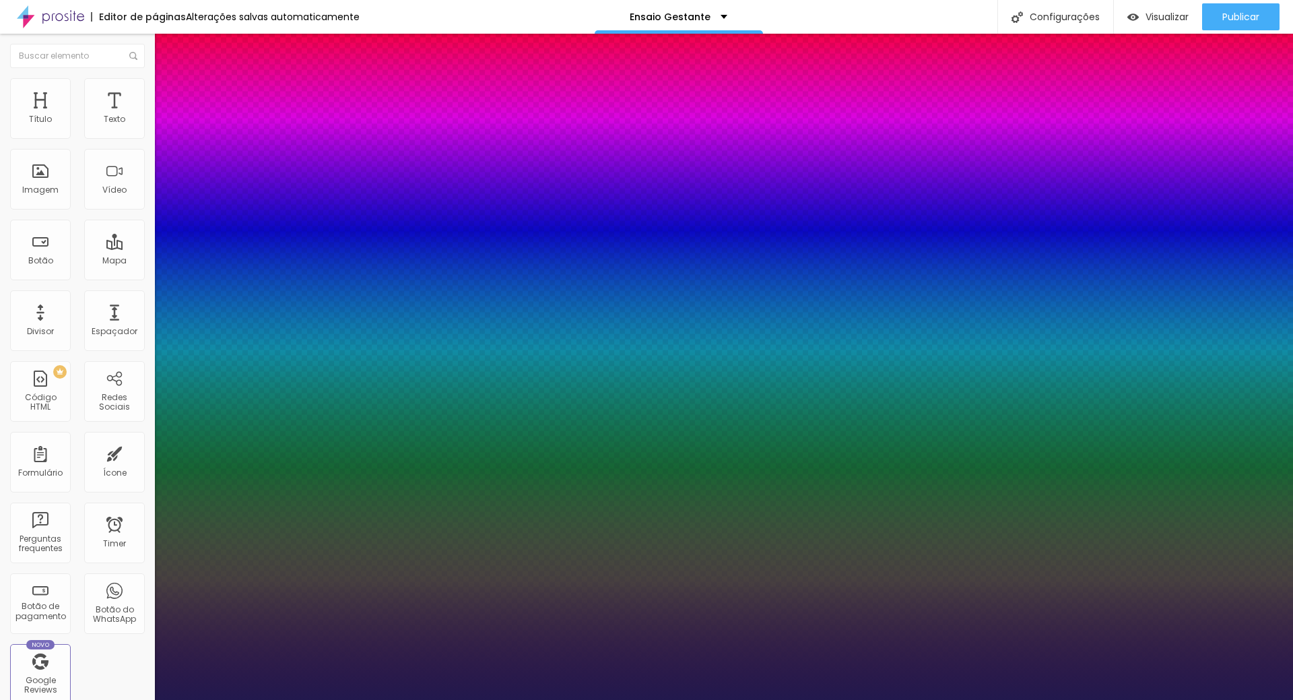
type input "4.4"
type input "1"
type input "4.6"
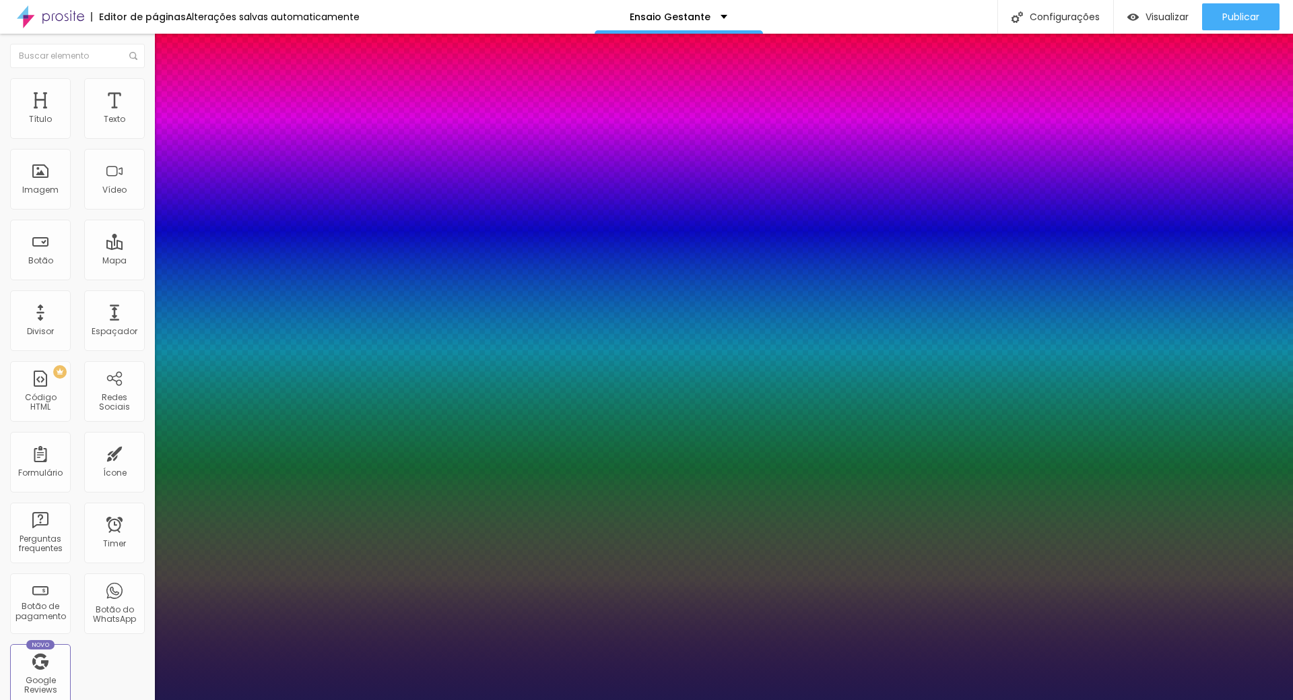
type input "1"
type input "4.7"
type input "1"
type input "4.9"
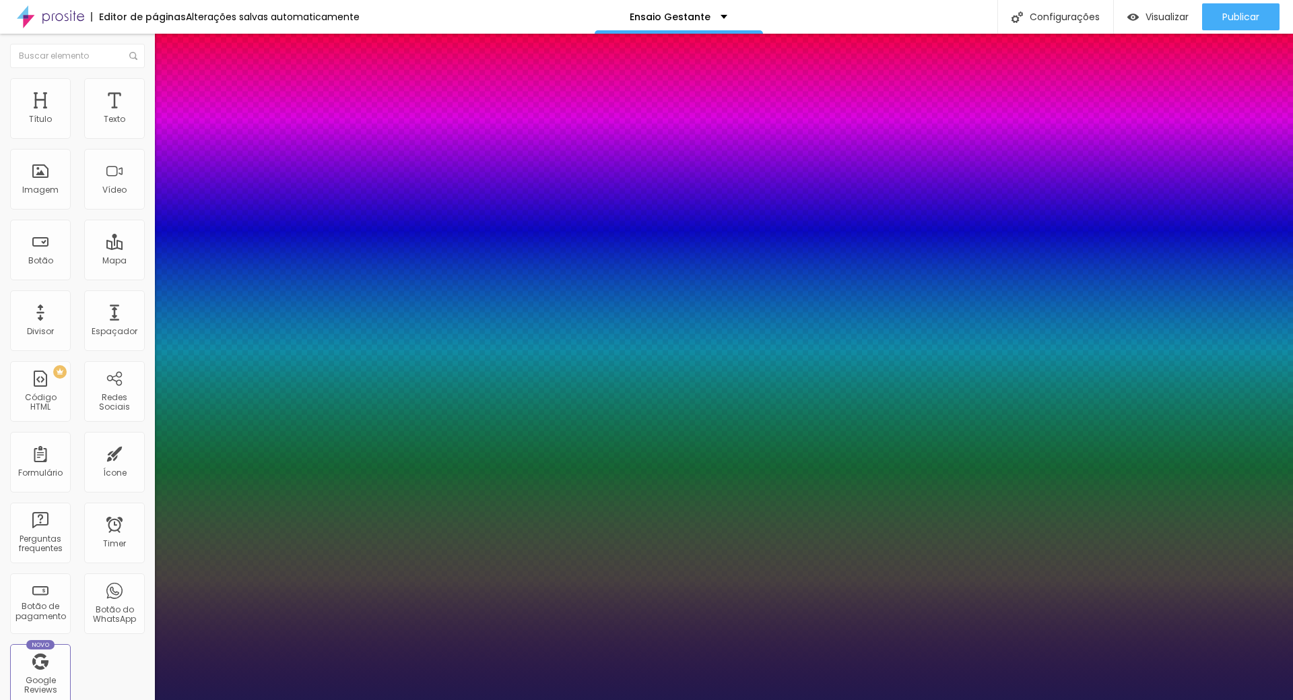
type input "4.9"
type input "1"
type input "5.2"
type input "1"
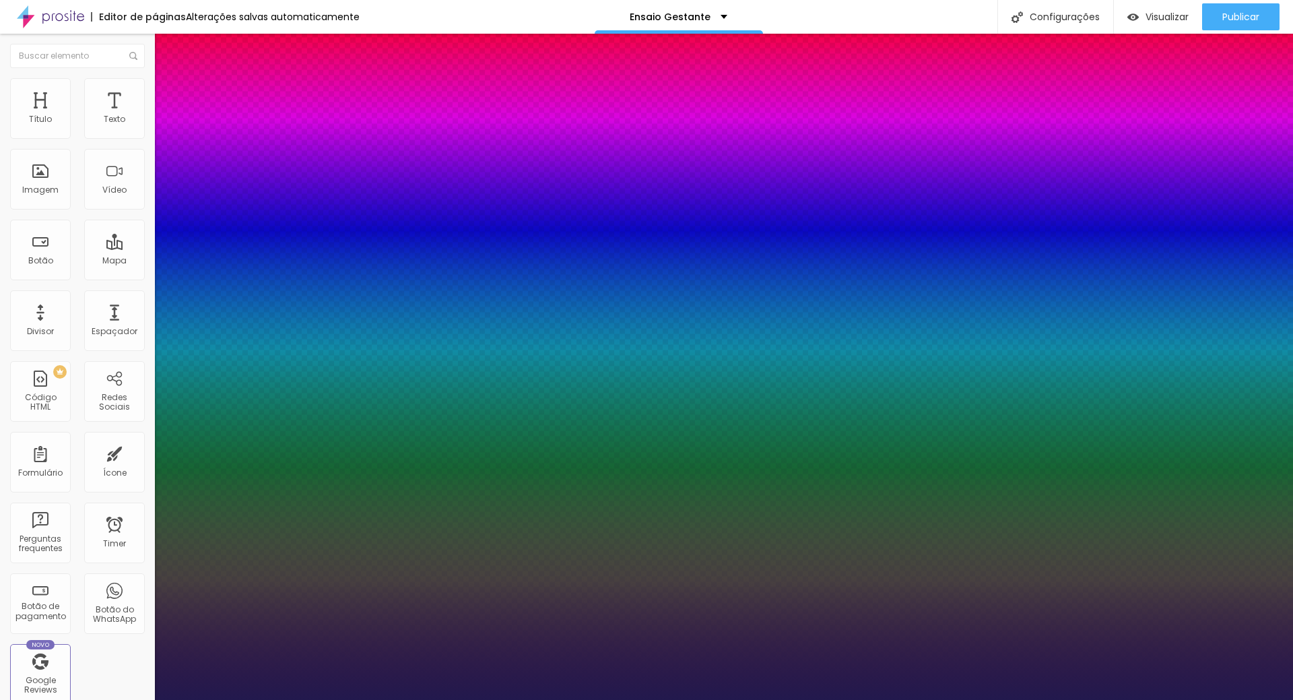
type input "5.5"
type input "1"
type input "5.8"
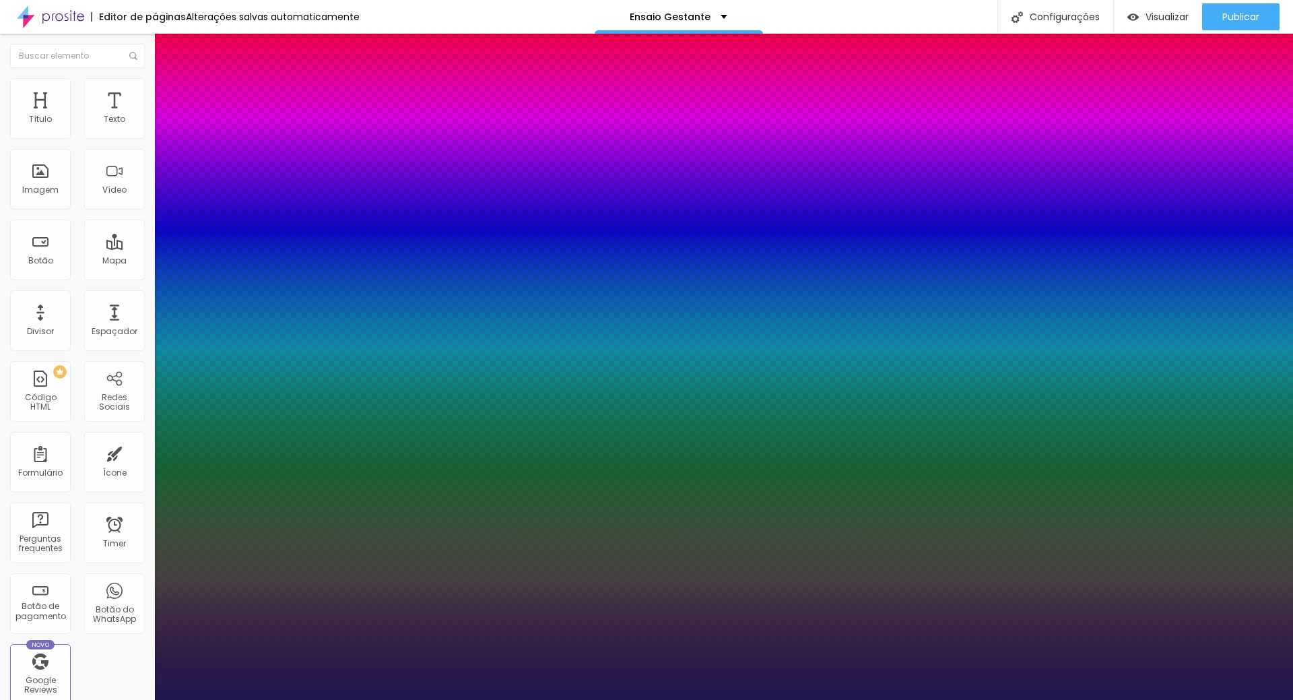
type input "1"
type input "5.9"
type input "1"
type input "5.4"
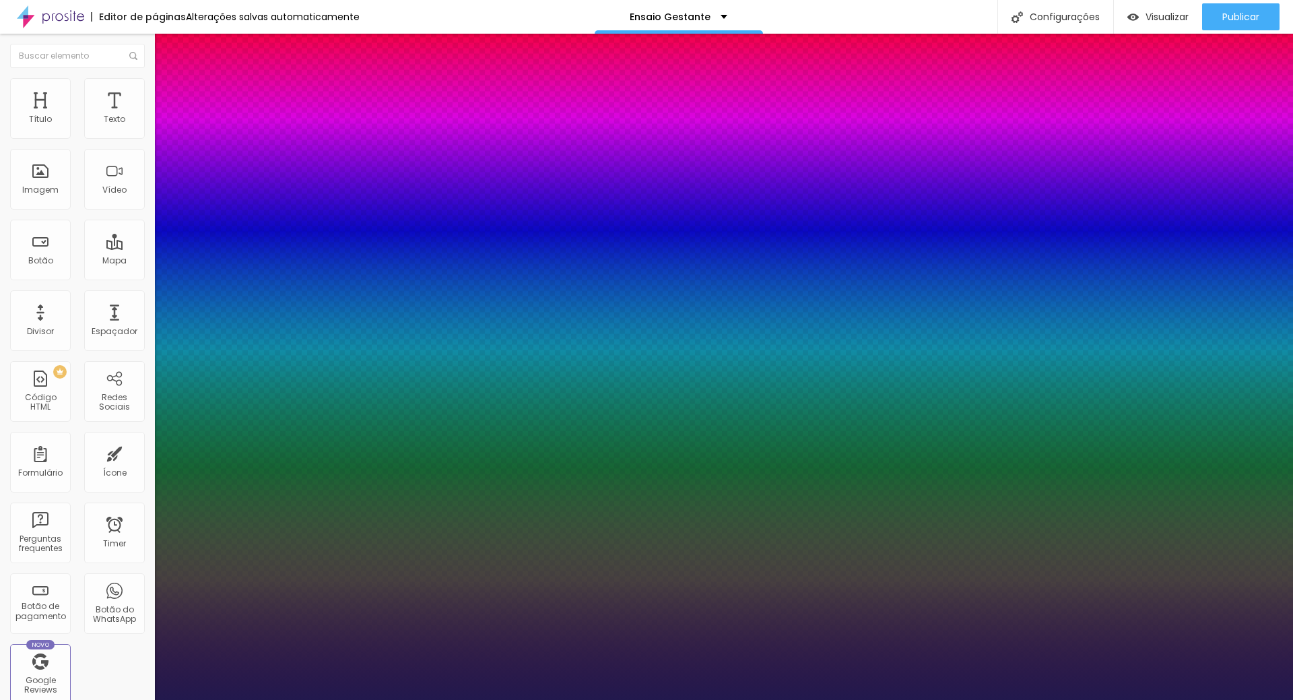
type input "5.4"
type input "1"
type input "4.5"
type input "1"
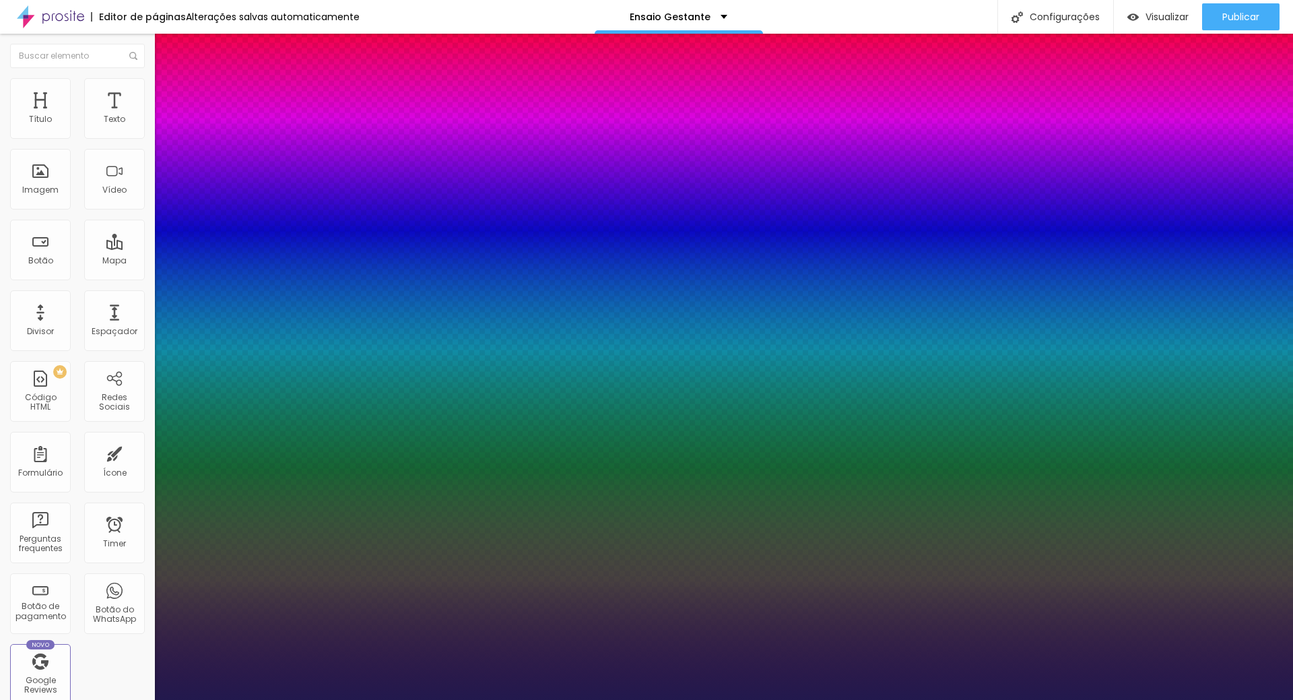
type input "4.4"
type input "1"
type input "4.3"
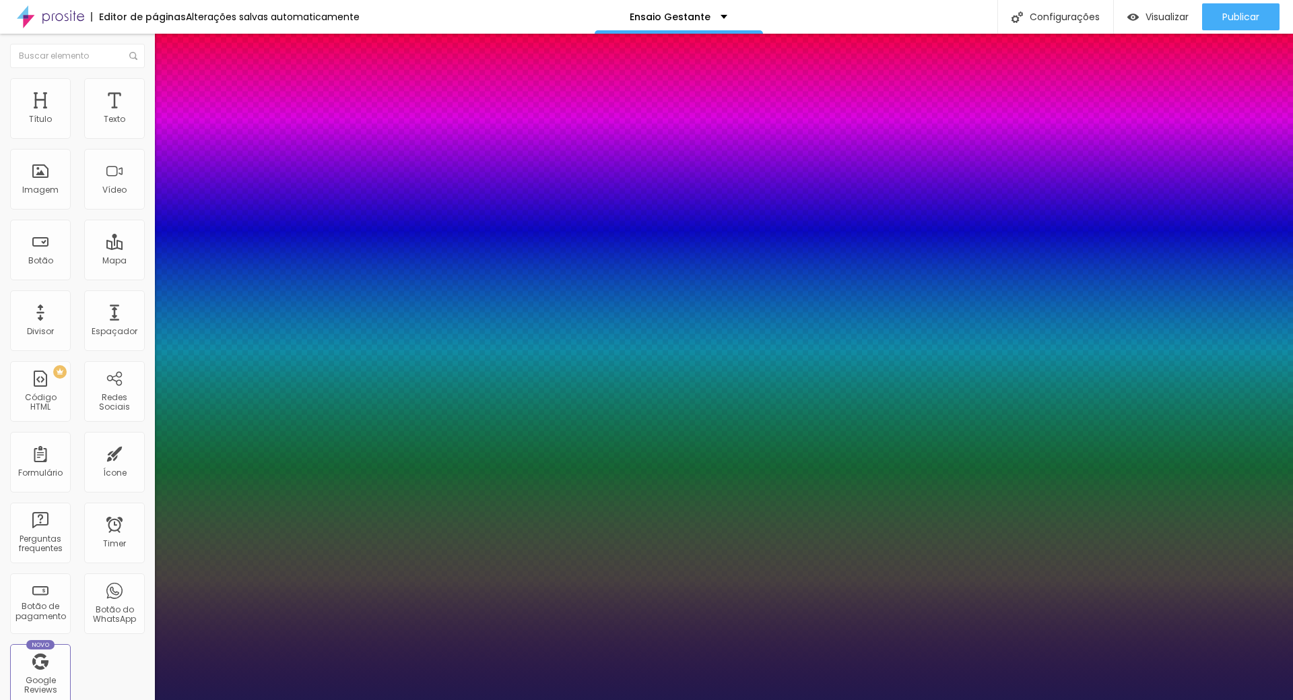
type input "1"
type input "4.2"
type input "1"
type input "4"
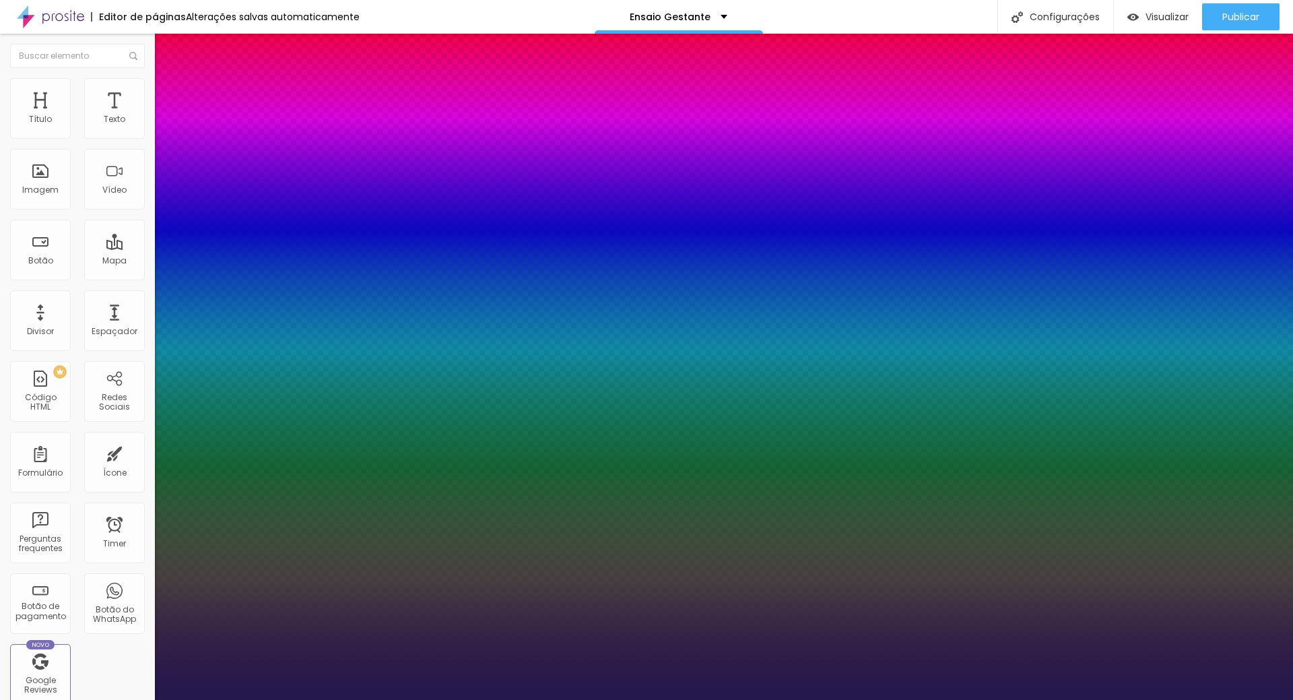
type input "4"
type input "1"
type input "3.9"
type input "1"
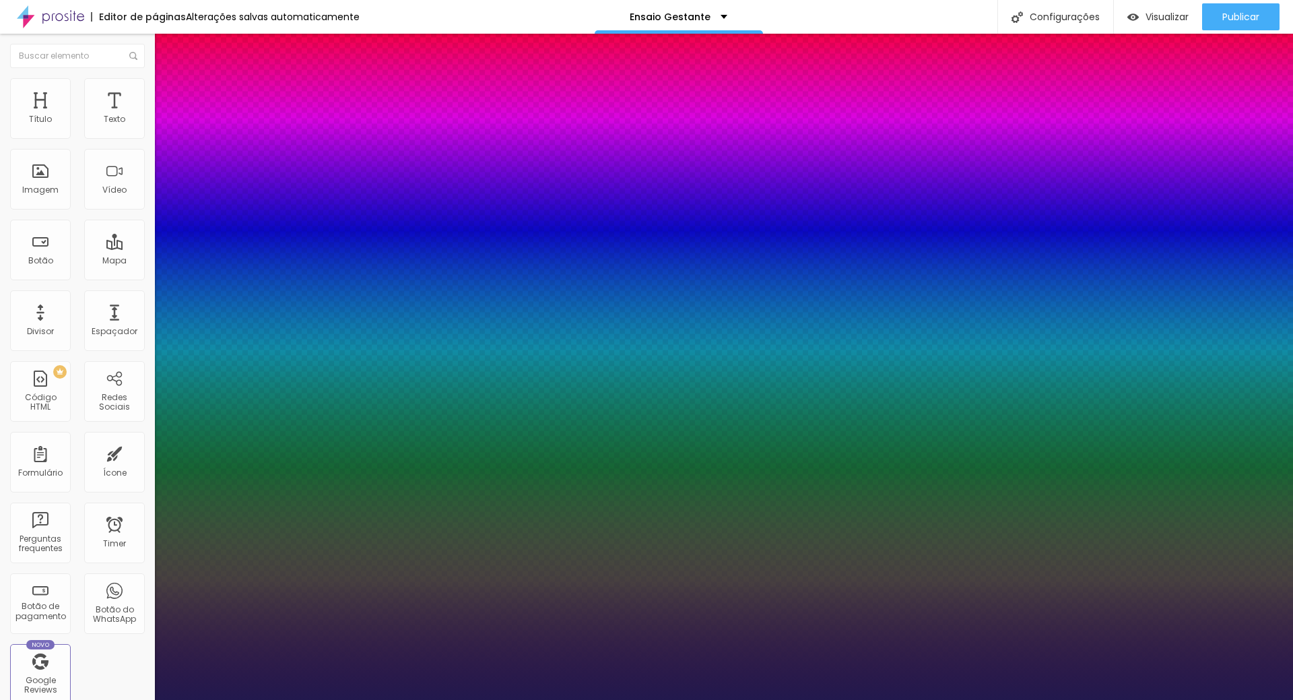
type input "3.6"
drag, startPoint x: 173, startPoint y: 412, endPoint x: 202, endPoint y: 413, distance: 29.0
drag, startPoint x: 176, startPoint y: 441, endPoint x: 164, endPoint y: 451, distance: 14.8
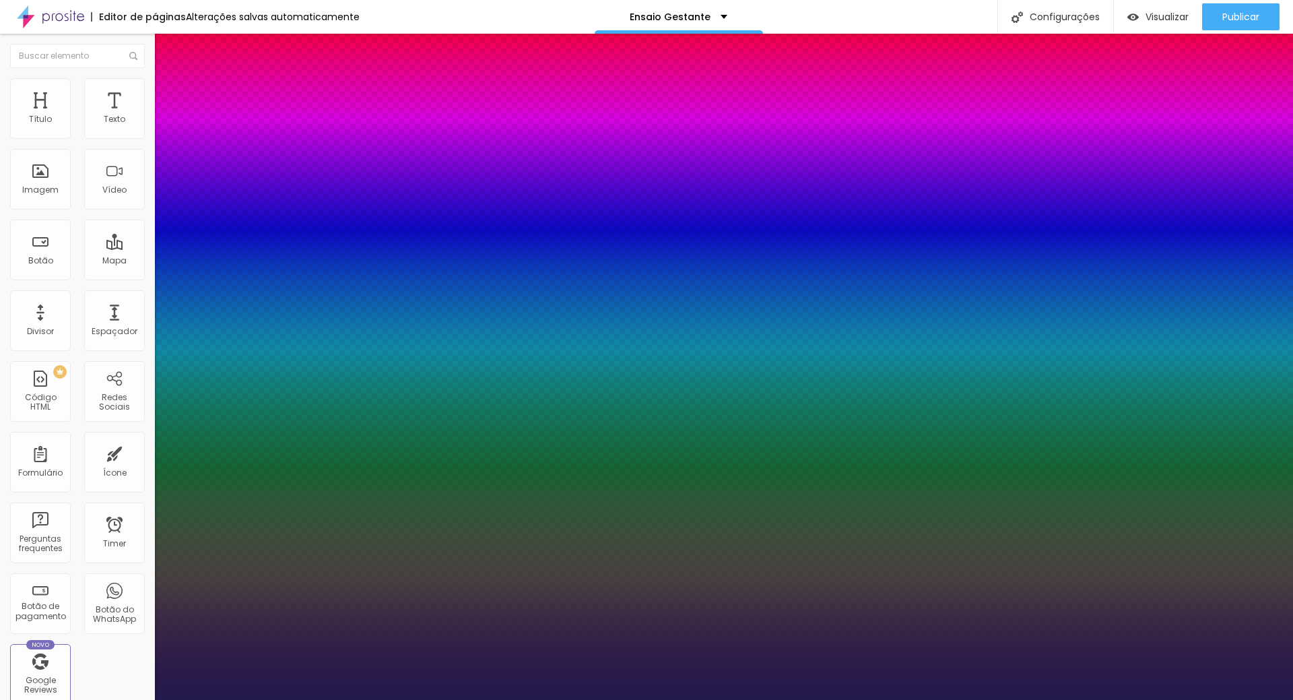
click at [398, 699] on div at bounding box center [646, 700] width 1293 height 0
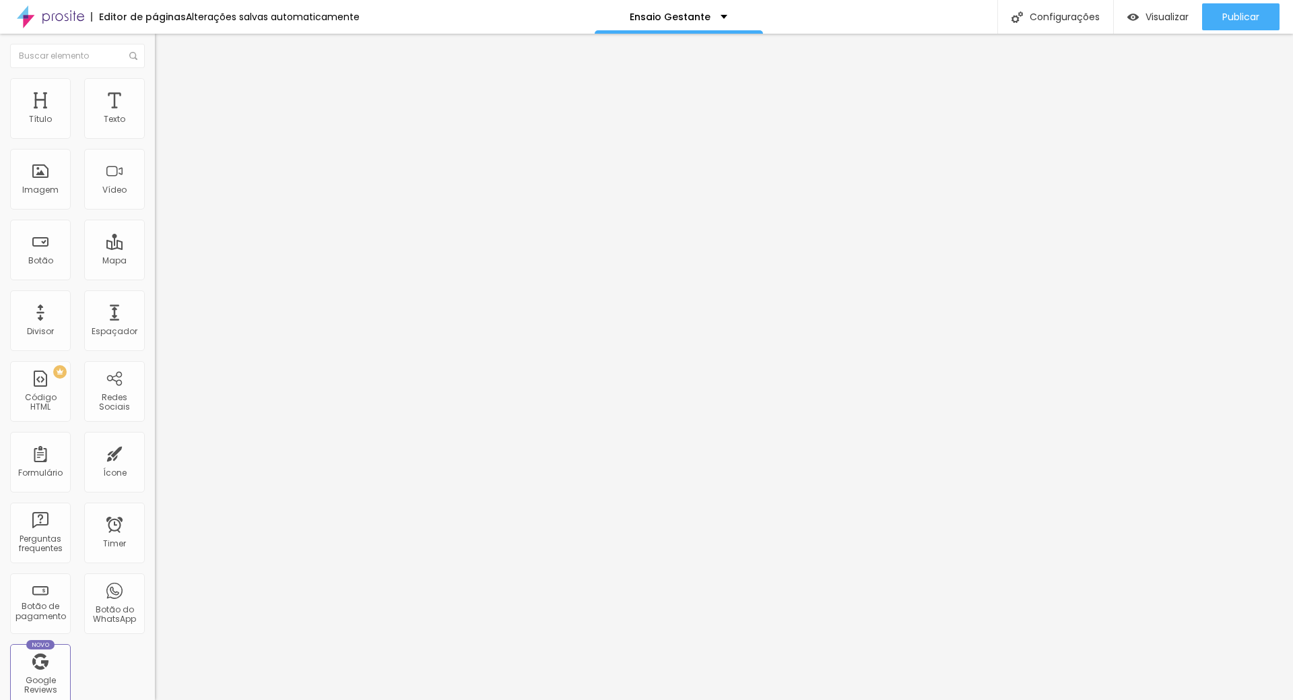
click at [160, 195] on icon "button" at bounding box center [164, 191] width 8 height 8
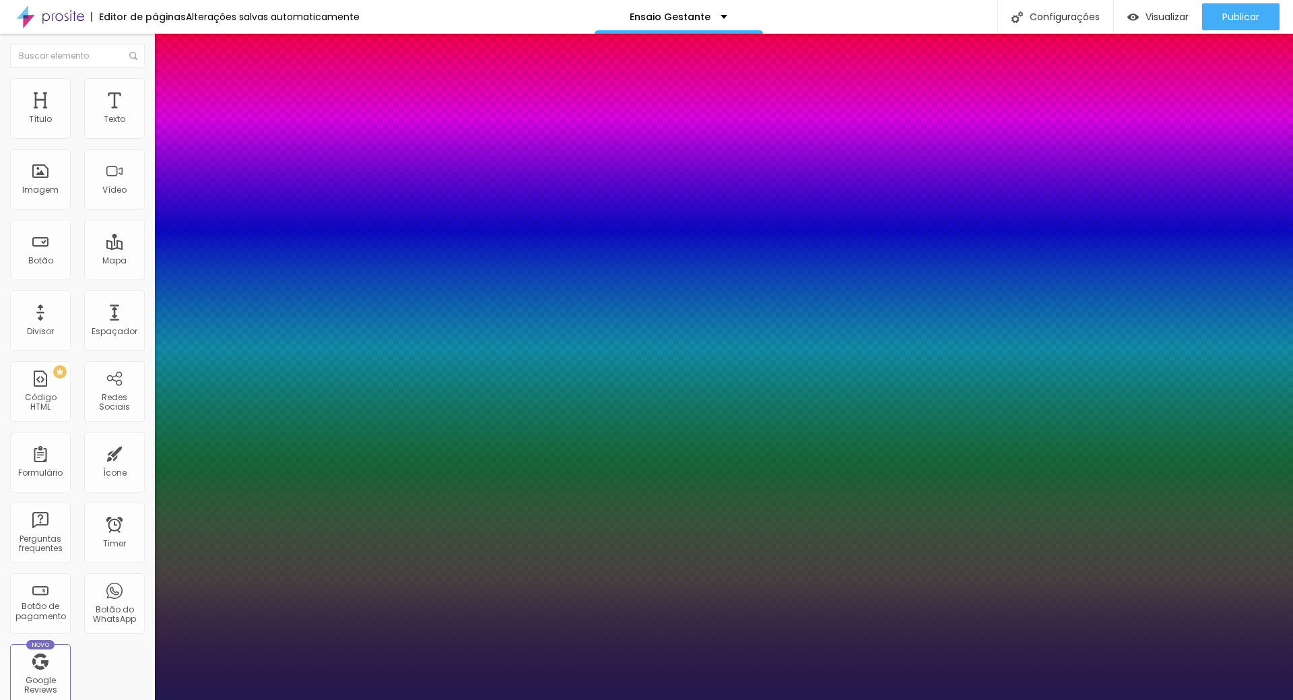
drag, startPoint x: 267, startPoint y: 383, endPoint x: 245, endPoint y: 383, distance: 22.2
click at [414, 699] on div at bounding box center [646, 700] width 1293 height 0
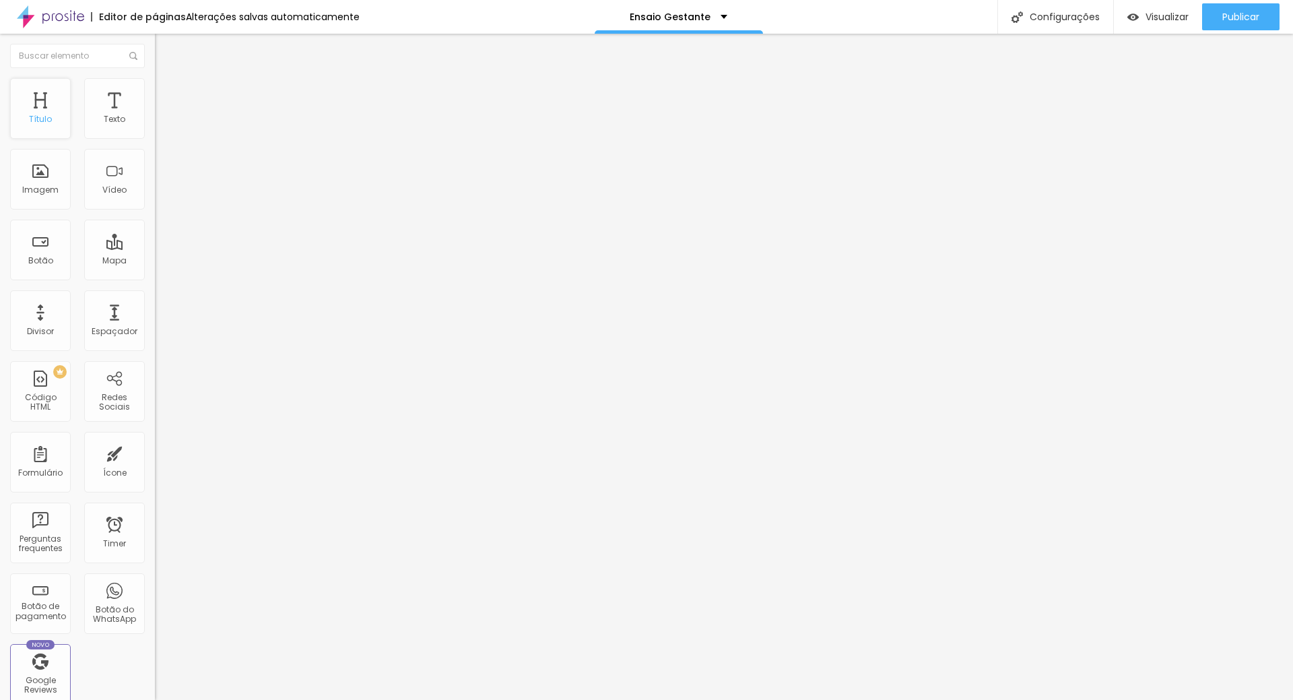
click at [46, 120] on div "Título" at bounding box center [40, 118] width 23 height 9
click at [42, 114] on div "Título" at bounding box center [40, 118] width 23 height 9
click at [155, 199] on button "button" at bounding box center [164, 192] width 19 height 14
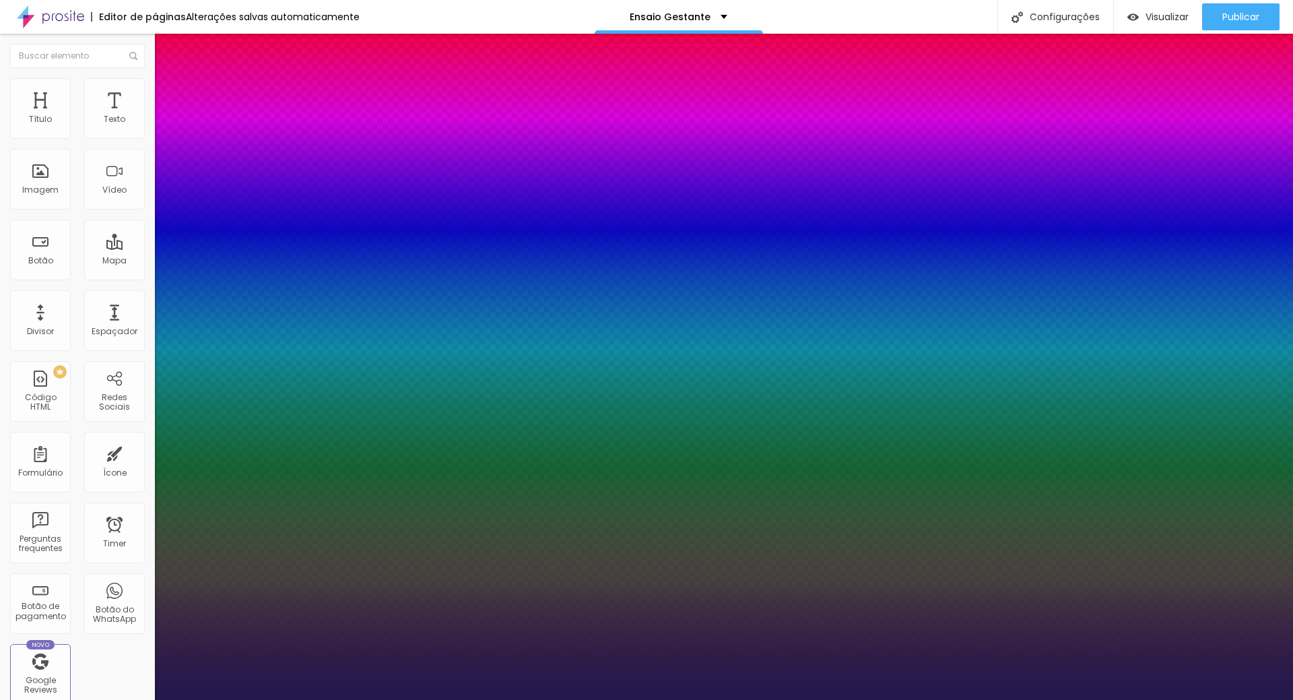
drag, startPoint x: 177, startPoint y: 378, endPoint x: 194, endPoint y: 377, distance: 16.8
click at [678, 699] on div at bounding box center [646, 700] width 1293 height 0
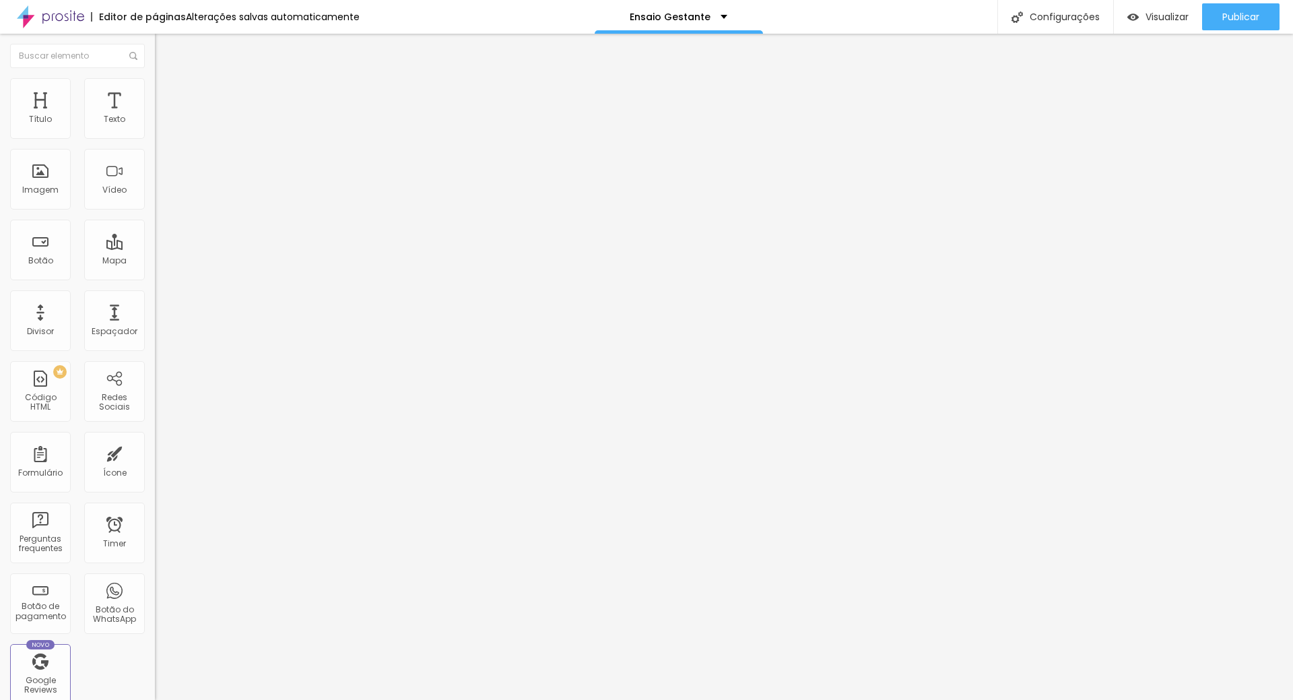
click at [162, 194] on icon "button" at bounding box center [164, 191] width 5 height 5
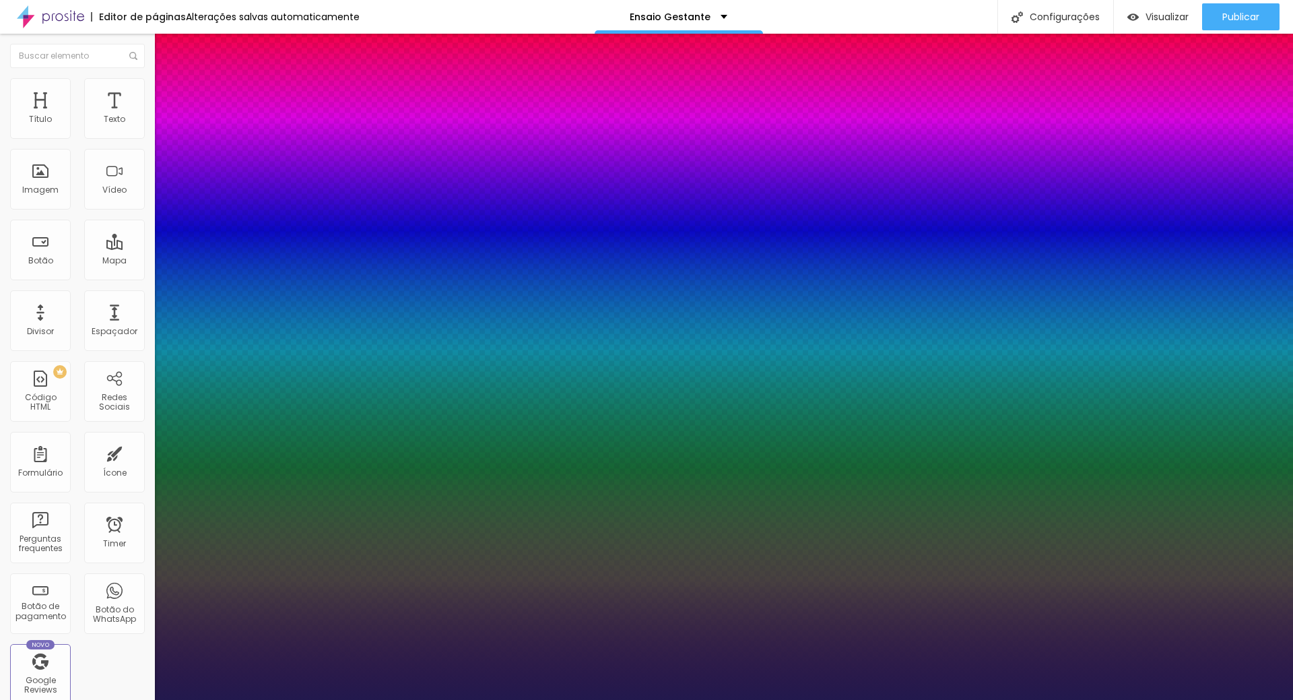
drag, startPoint x: 242, startPoint y: 380, endPoint x: 219, endPoint y: 376, distance: 23.9
click at [1007, 699] on div at bounding box center [646, 700] width 1293 height 0
